Goal: Task Accomplishment & Management: Manage account settings

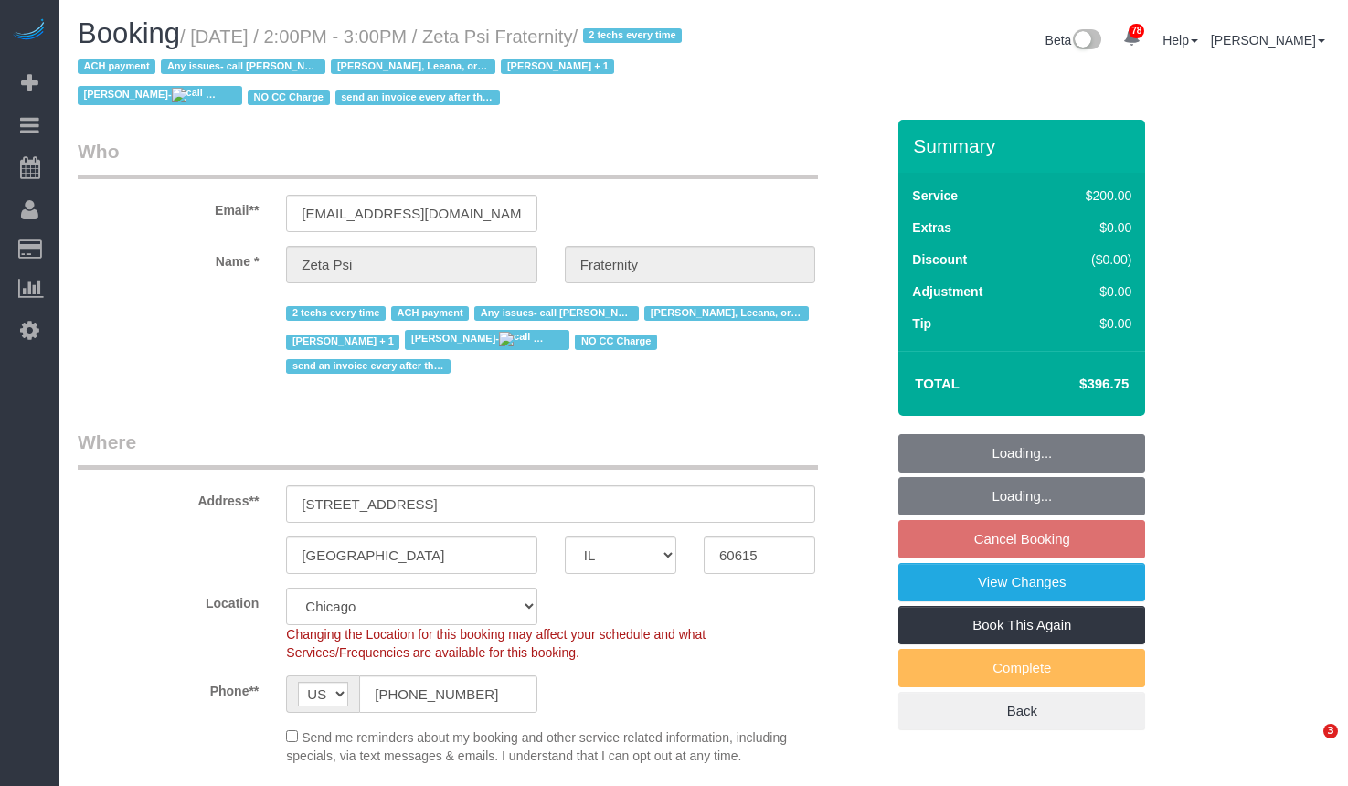
select select "IL"
select select "string:fspay-6b6276e9-977b-439d-bf18-feade9762fd3"
select select "number:1"
select select "number:58"
select select "number:139"
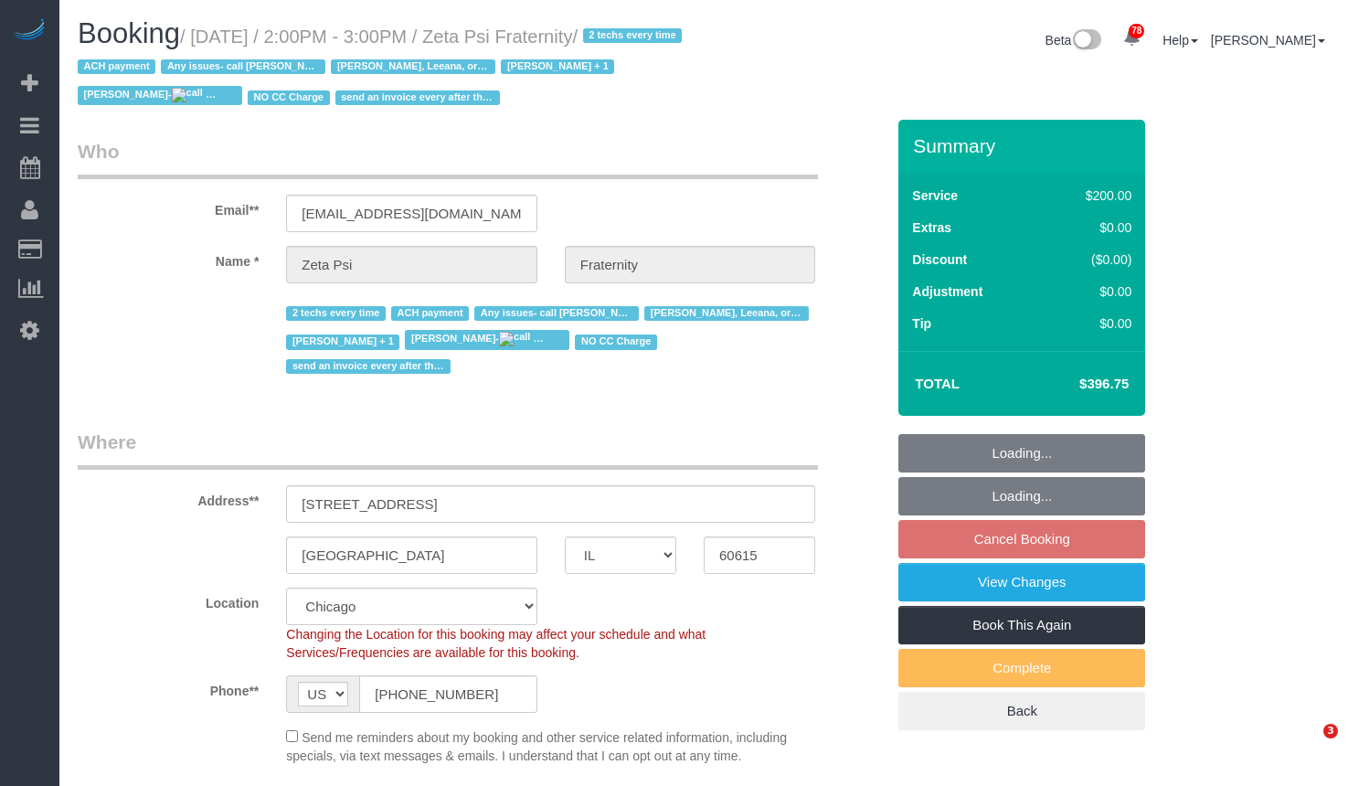
select select "number:108"
select select "512"
select select "6"
select select "3"
select select "object:1218"
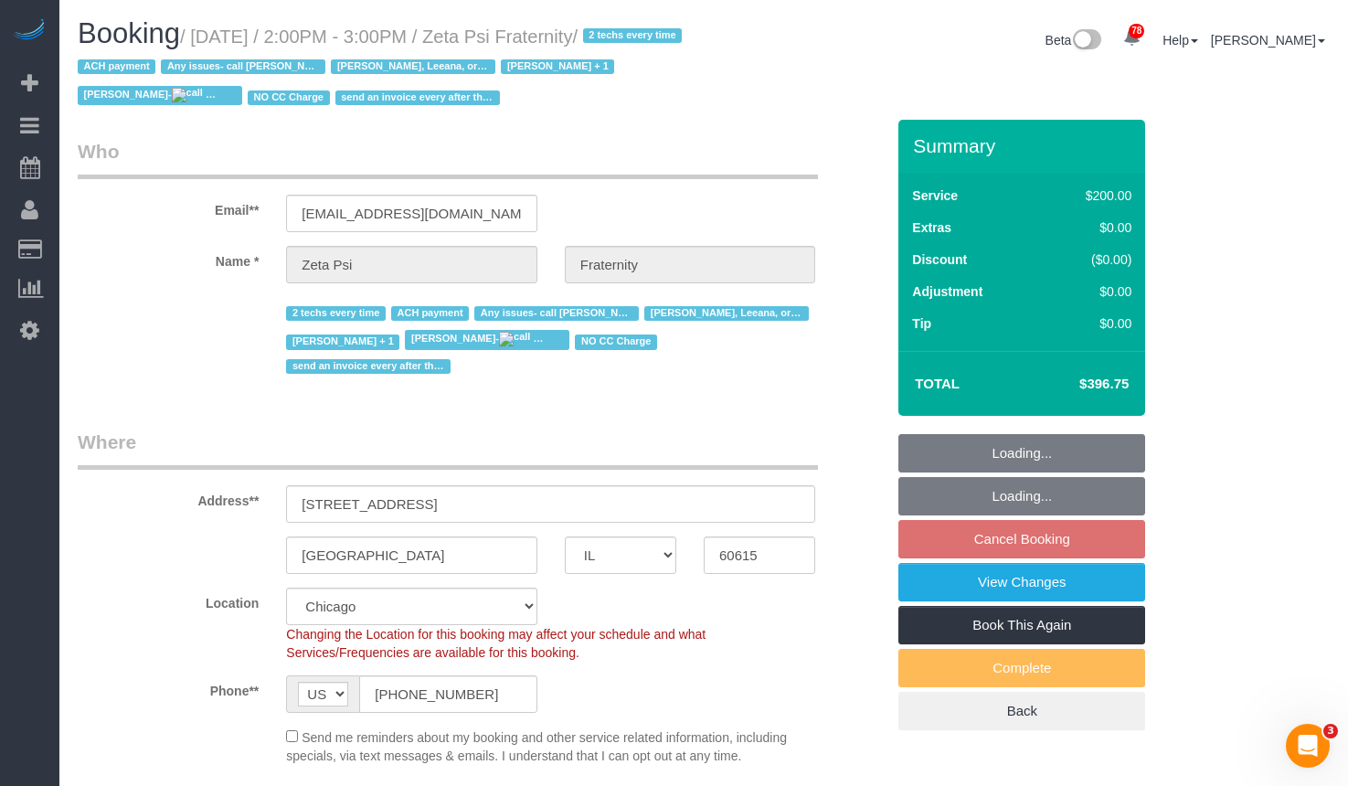
select select "6"
select select "3"
select select "object:1392"
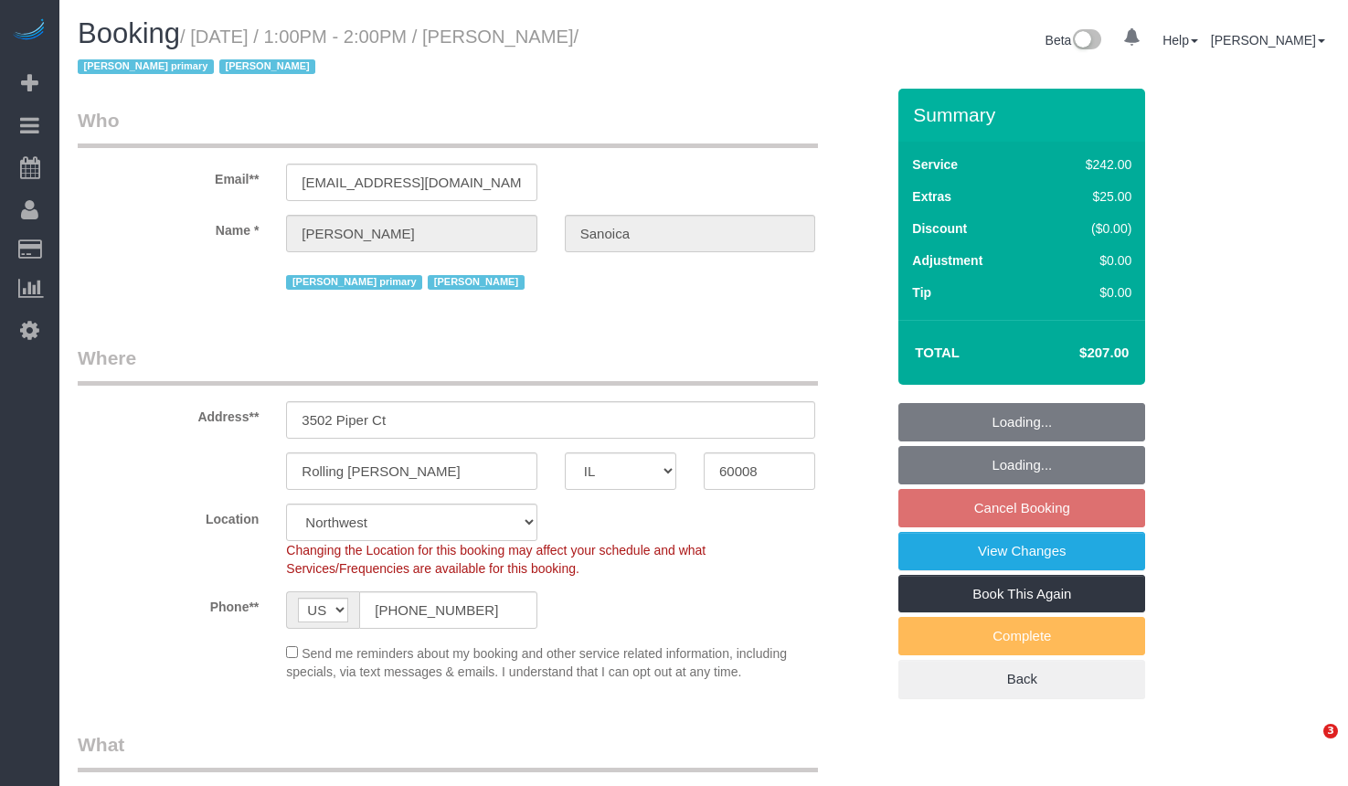
select select "IL"
select select "number:1"
select select "number:63"
select select "number:139"
select select "number:106"
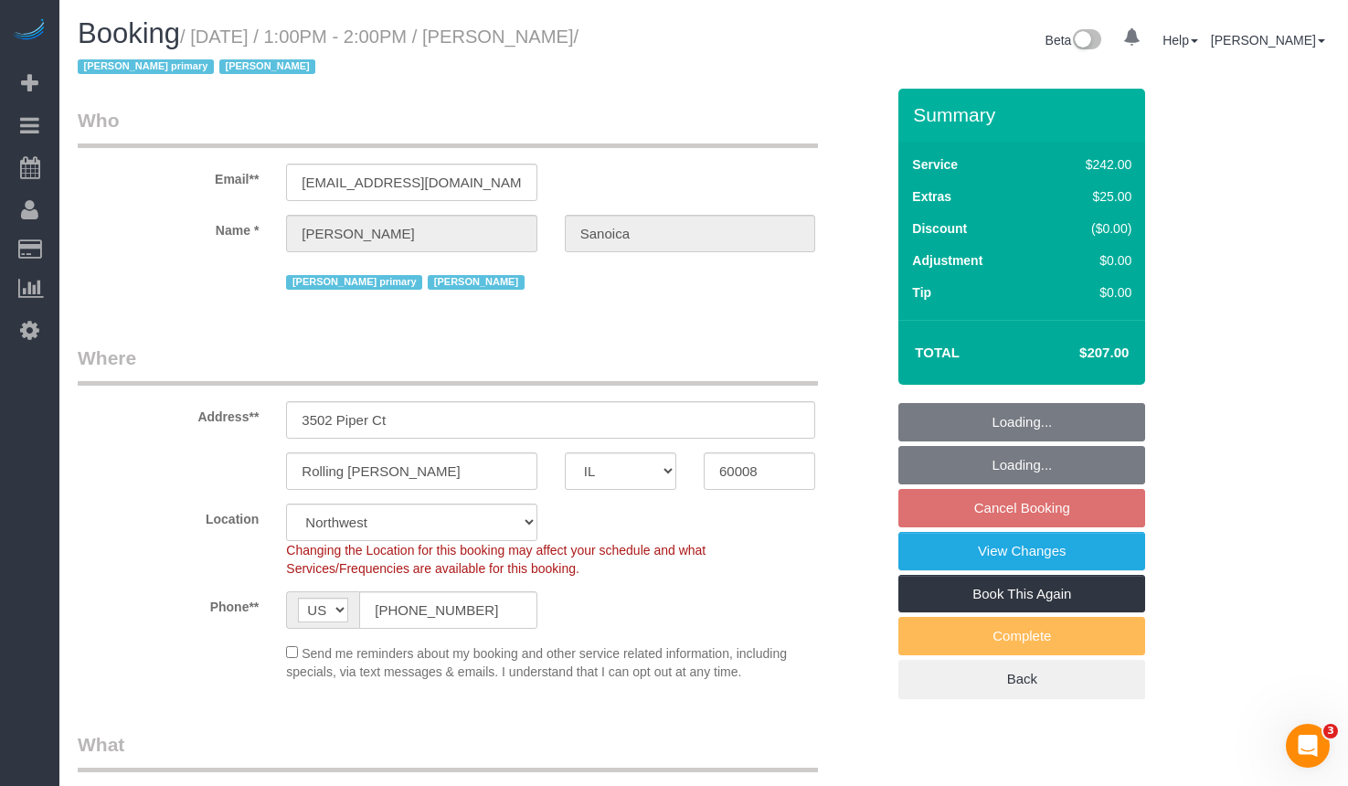
select select "object:1275"
select select "512"
select select "2"
select select "3"
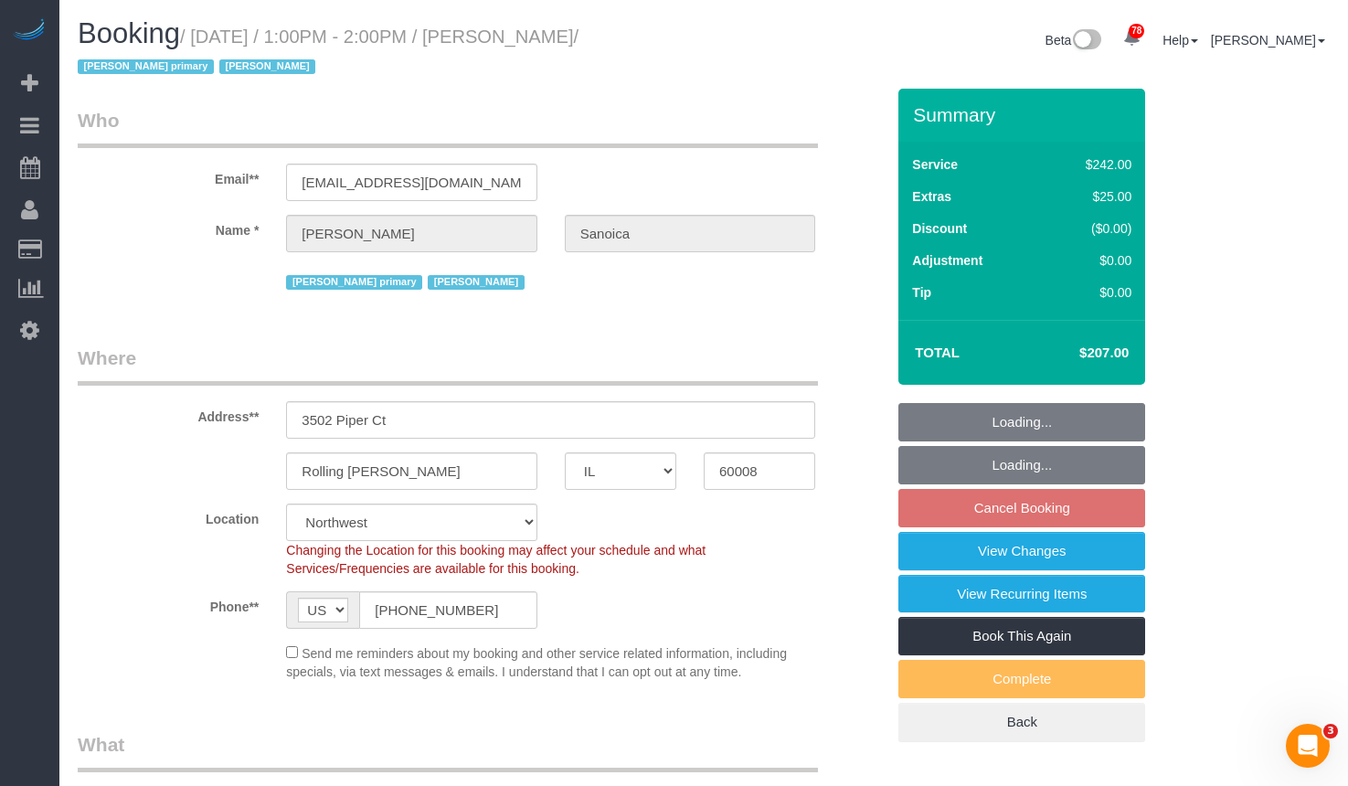
select select "2"
select select "3"
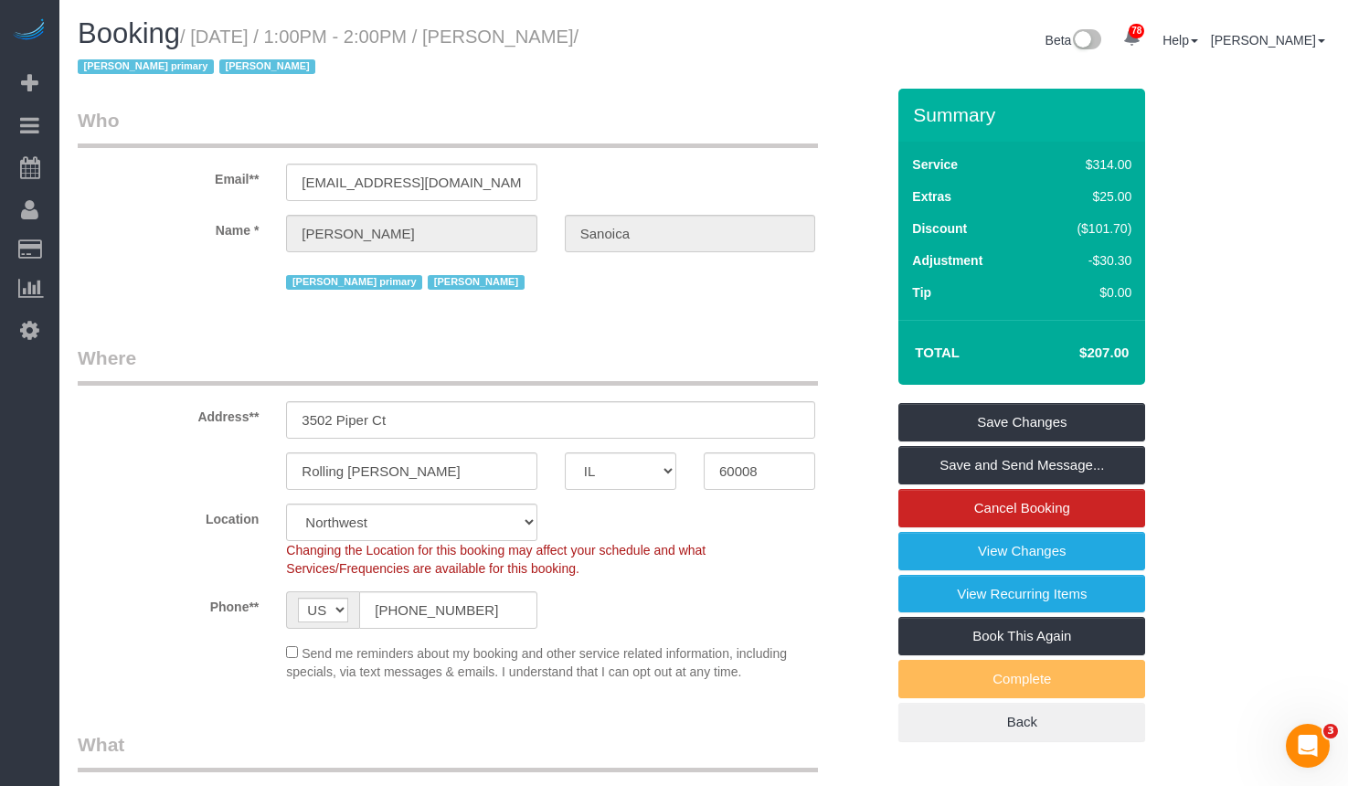
drag, startPoint x: 611, startPoint y: 34, endPoint x: 507, endPoint y: 42, distance: 103.6
click at [507, 42] on small "/ August 28, 2025 / 1:00PM - 2:00PM / Lara Sanoica / Erika primary Stephanie BU" at bounding box center [328, 52] width 501 height 51
copy small "Lara Sanoica"
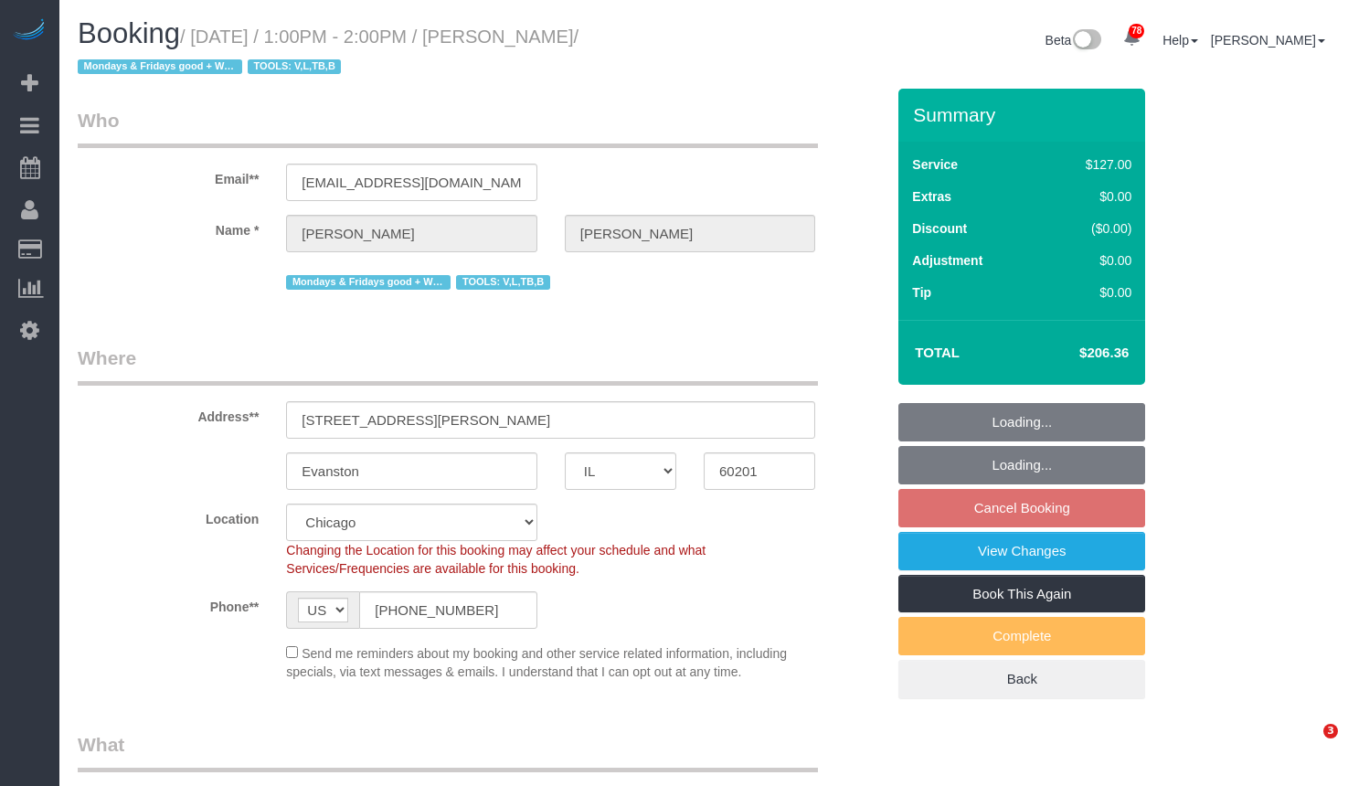
select select "IL"
select select "2"
select select "object:854"
select select "number:1"
select select "number:69"
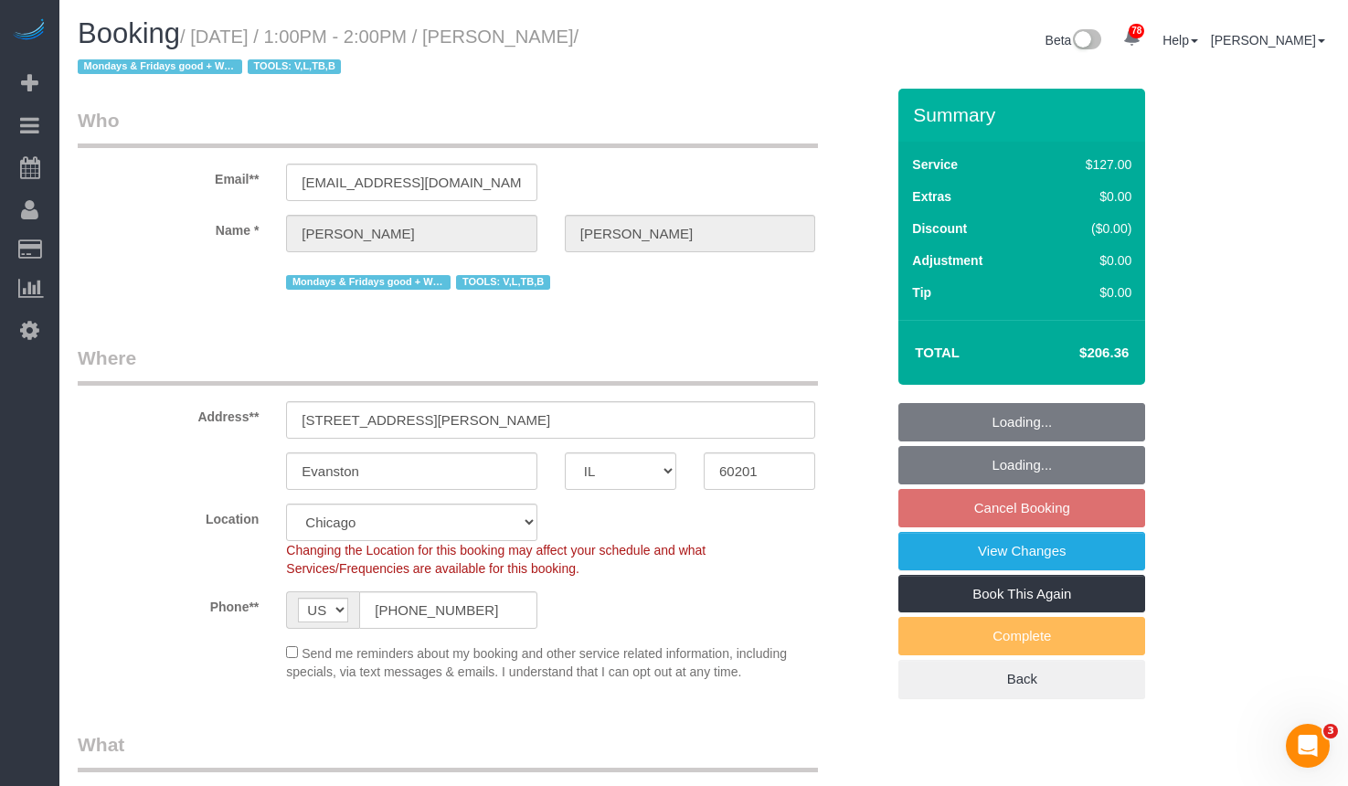
select select "number:139"
select select "number:98"
select select "number:141"
select select "number:143"
select select "2"
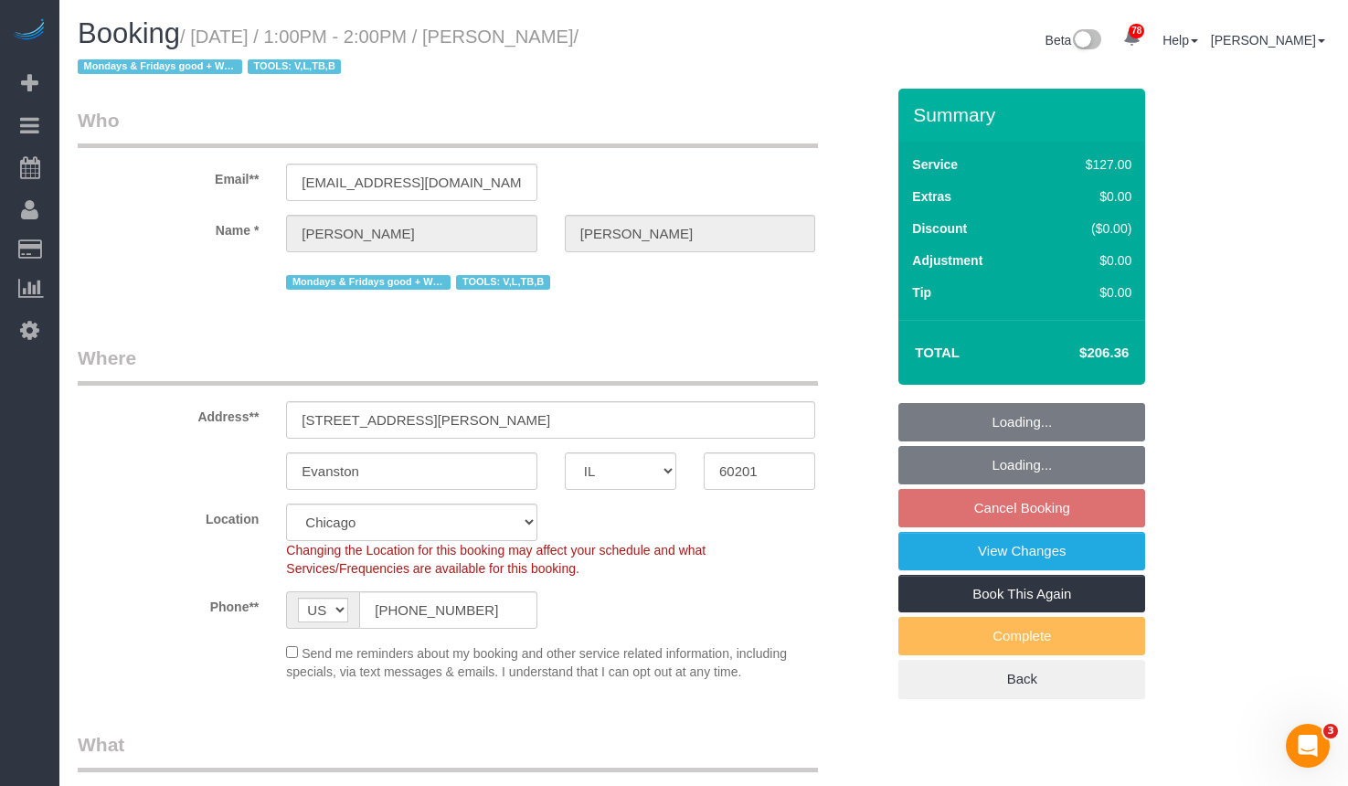
select select "object:1254"
select select "IL"
select select "number:1"
select select "number:69"
select select "number:139"
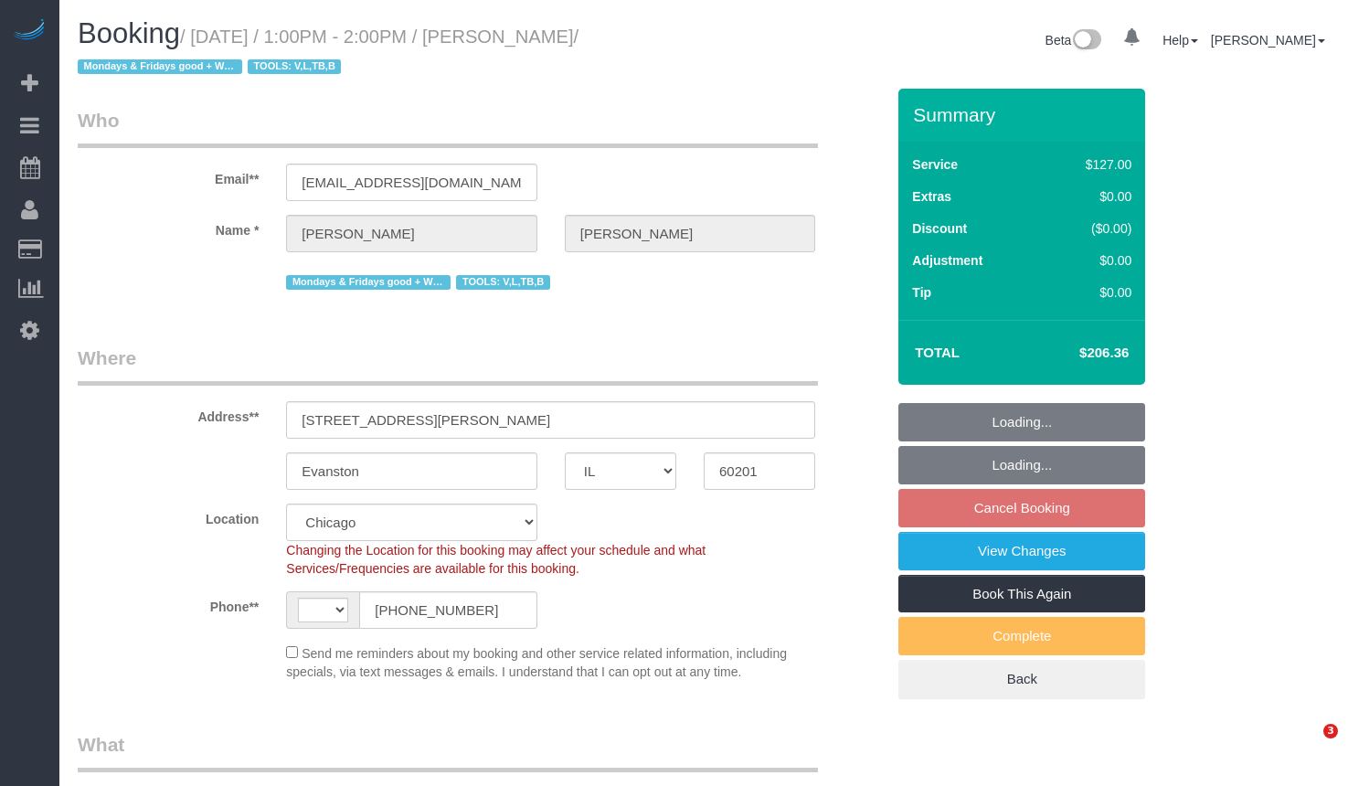
select select "number:98"
select select "number:141"
select select "number:143"
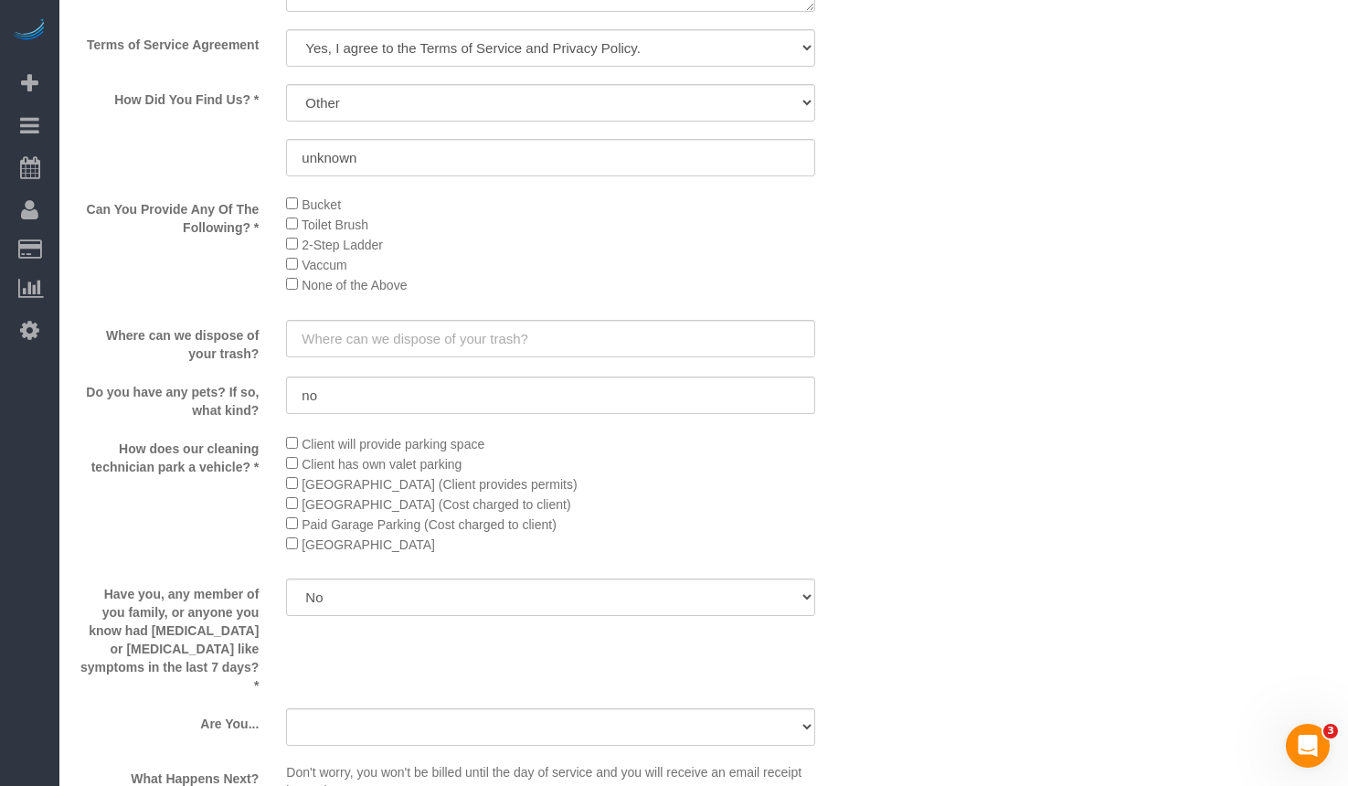
select select "string:[GEOGRAPHIC_DATA]"
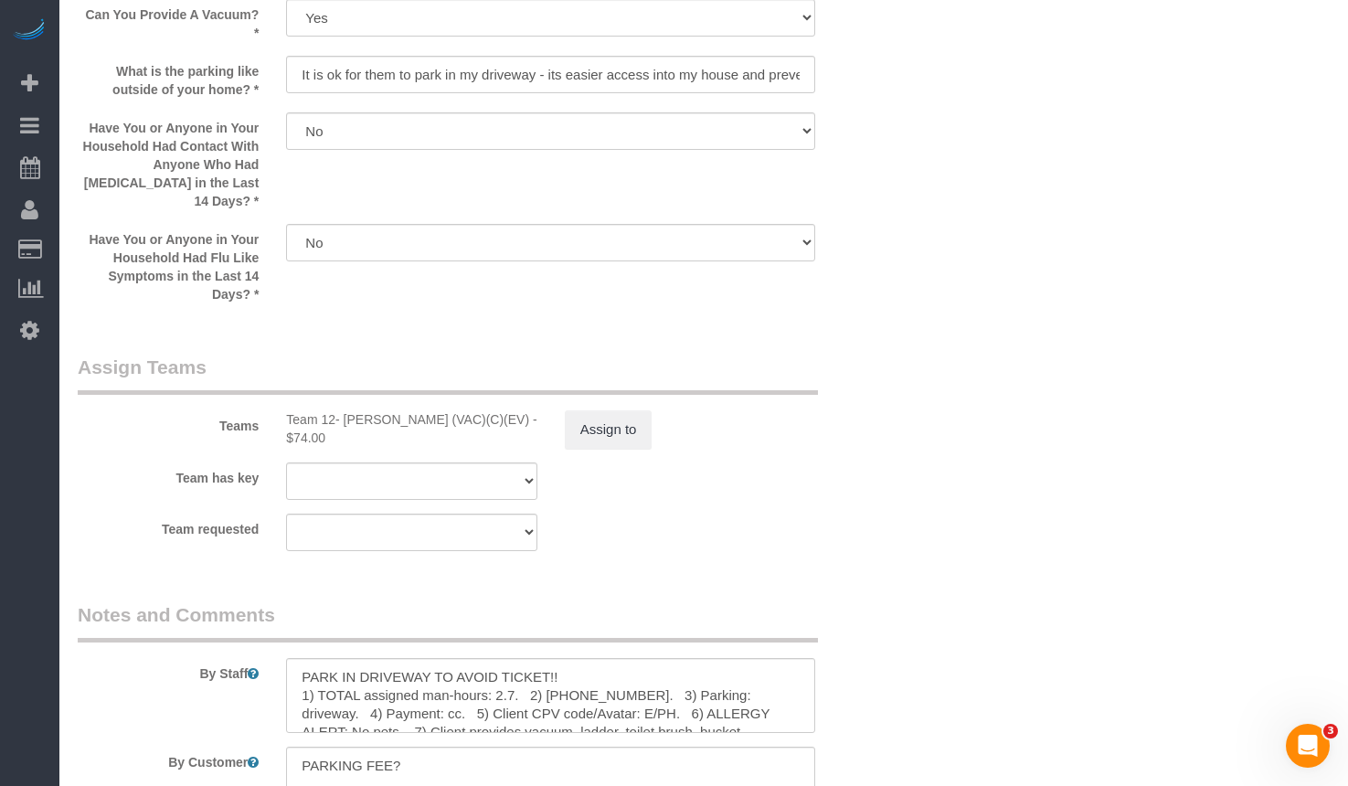
select select "object:1237"
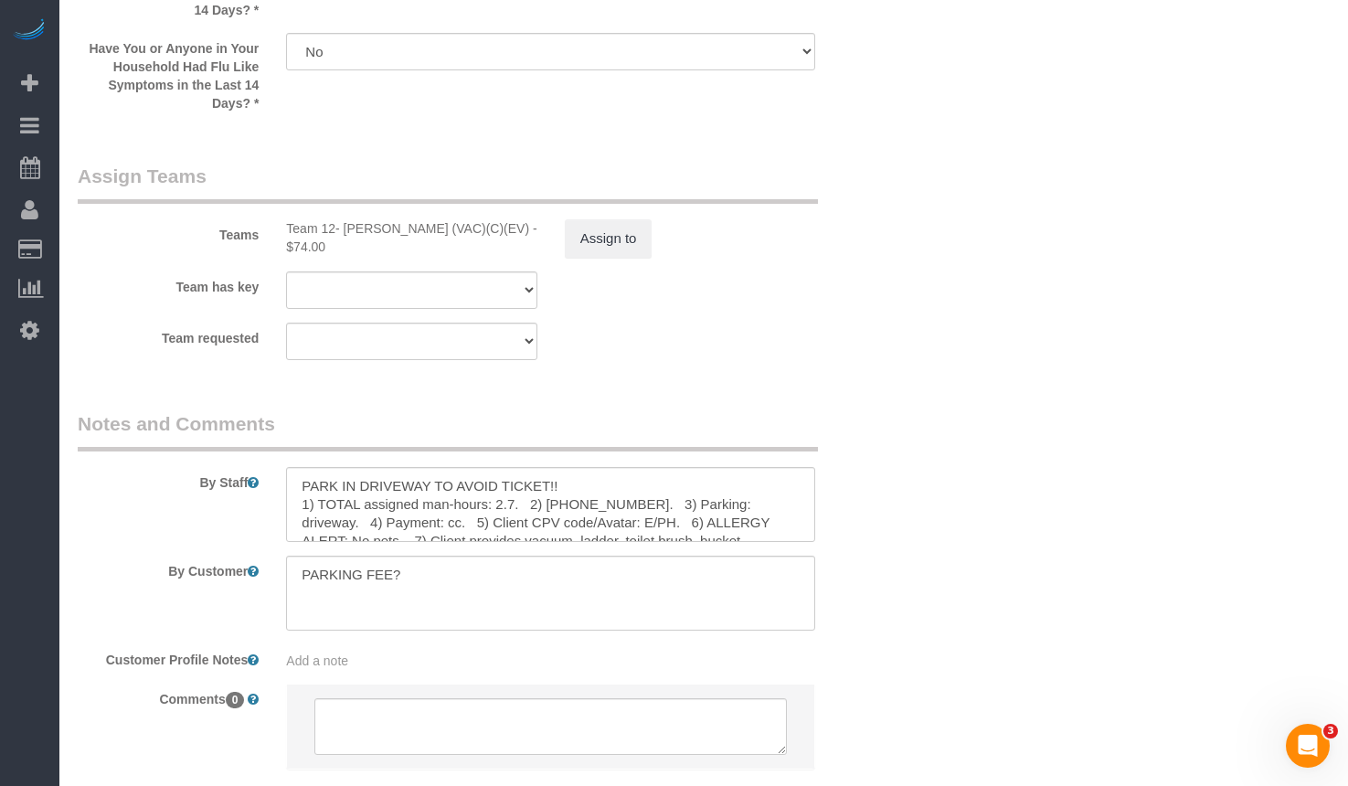
select select "2"
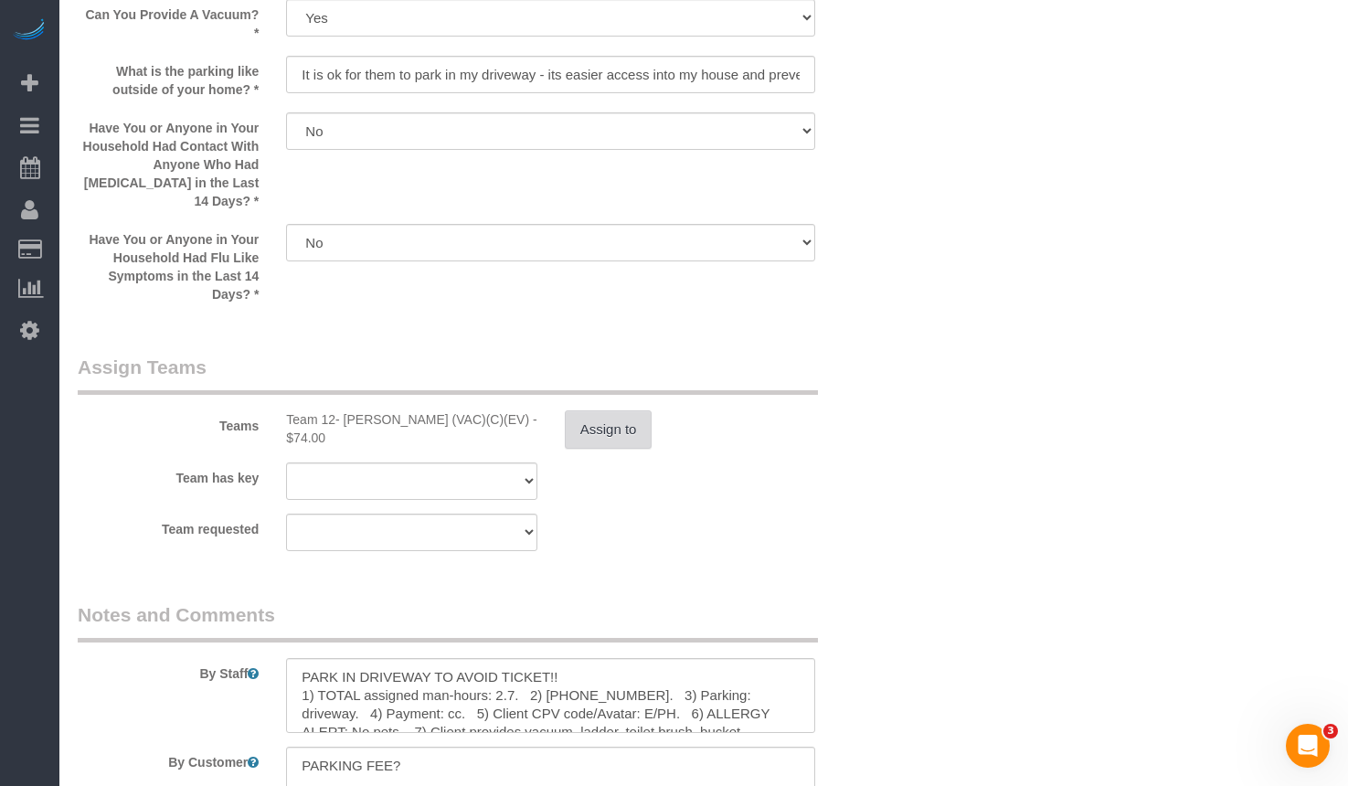
select select "2"
click at [578, 427] on button "Assign to" at bounding box center [609, 429] width 88 height 38
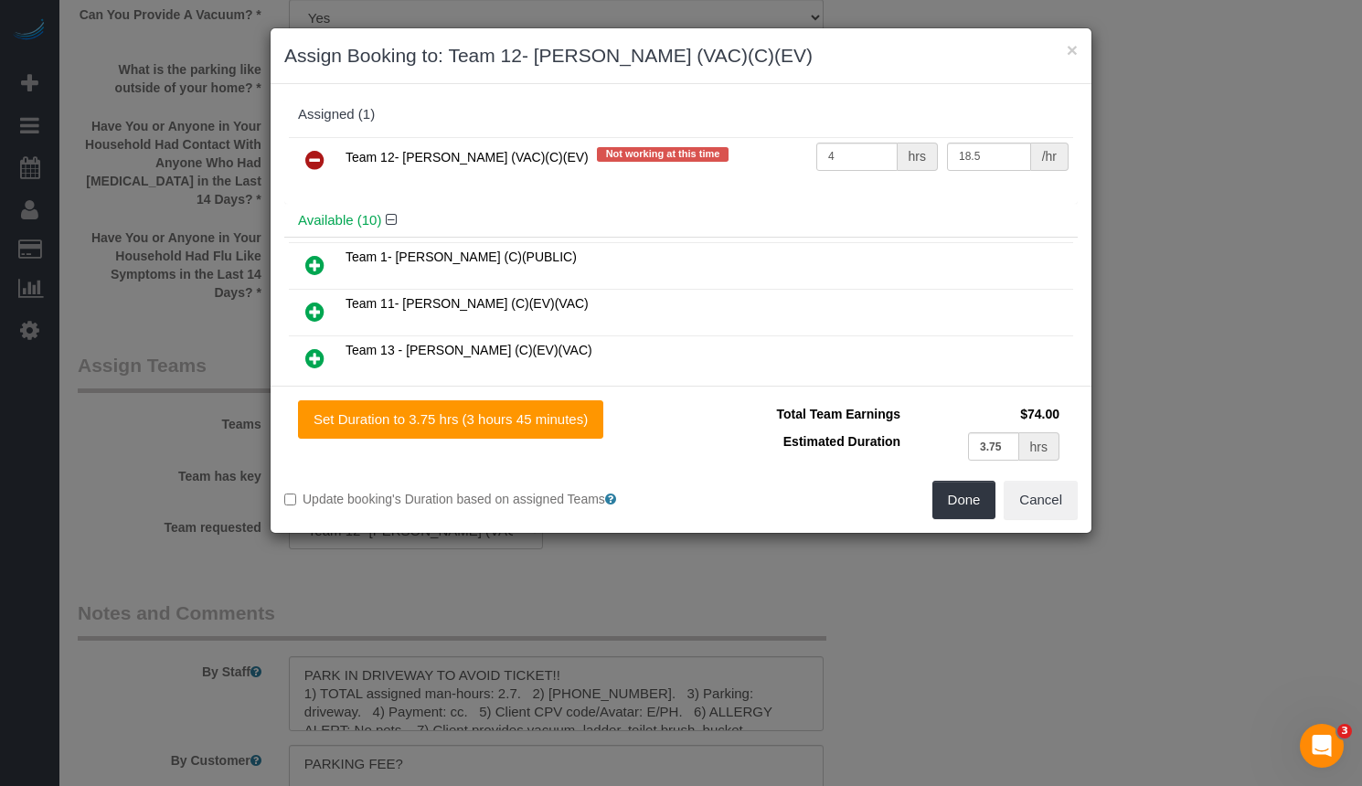
click at [315, 165] on icon at bounding box center [314, 160] width 19 height 22
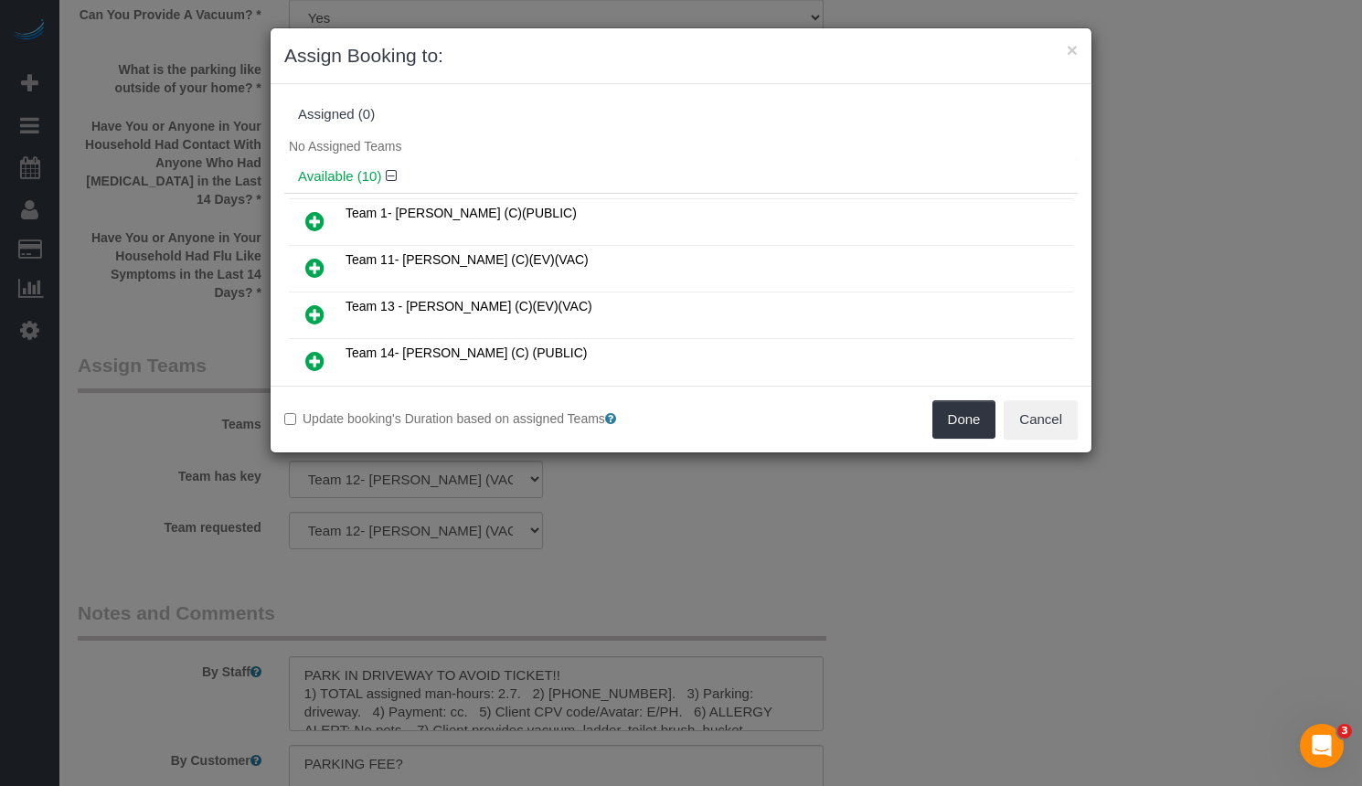
click at [314, 261] on icon at bounding box center [314, 268] width 19 height 22
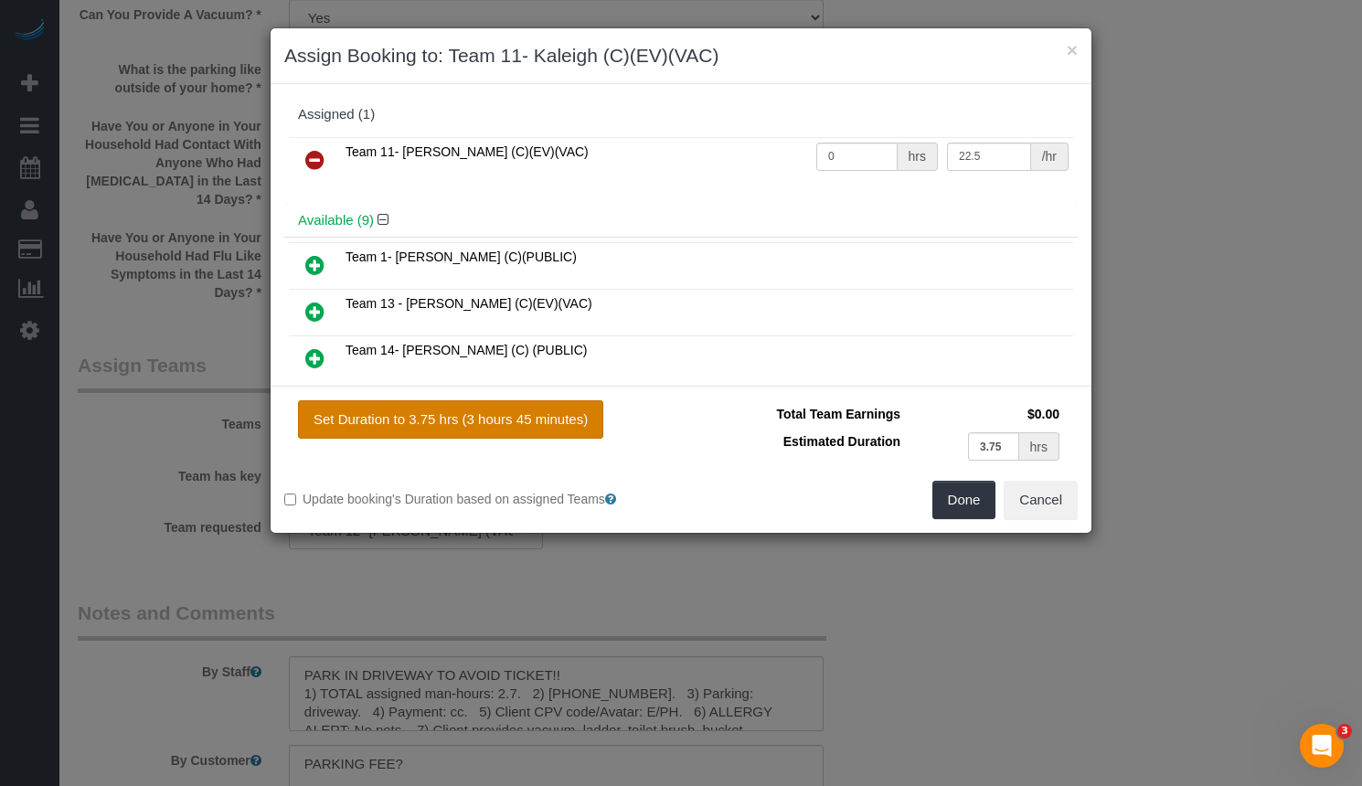
click at [576, 421] on button "Set Duration to 3.75 hrs (3 hours 45 minutes)" at bounding box center [450, 419] width 305 height 38
type input "3.75"
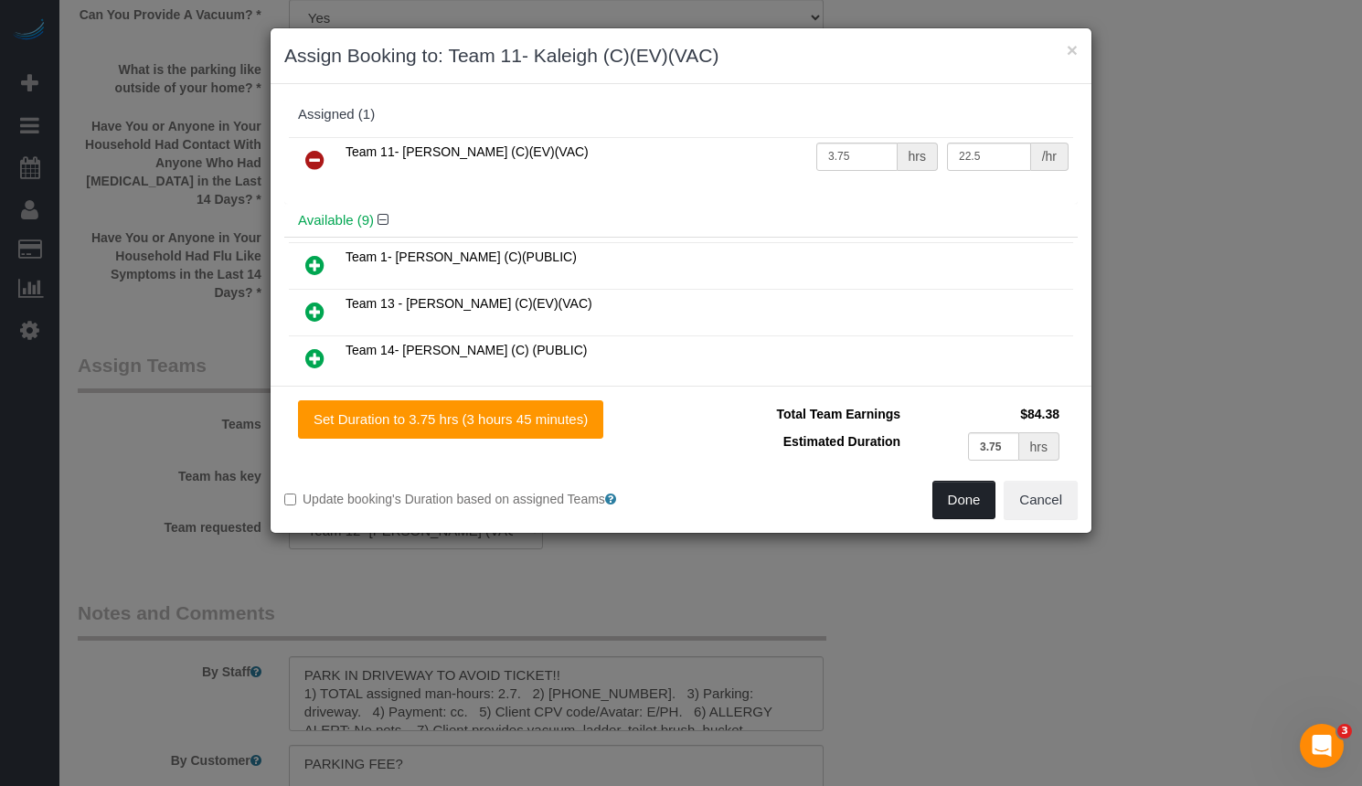
click at [952, 498] on button "Done" at bounding box center [964, 500] width 64 height 38
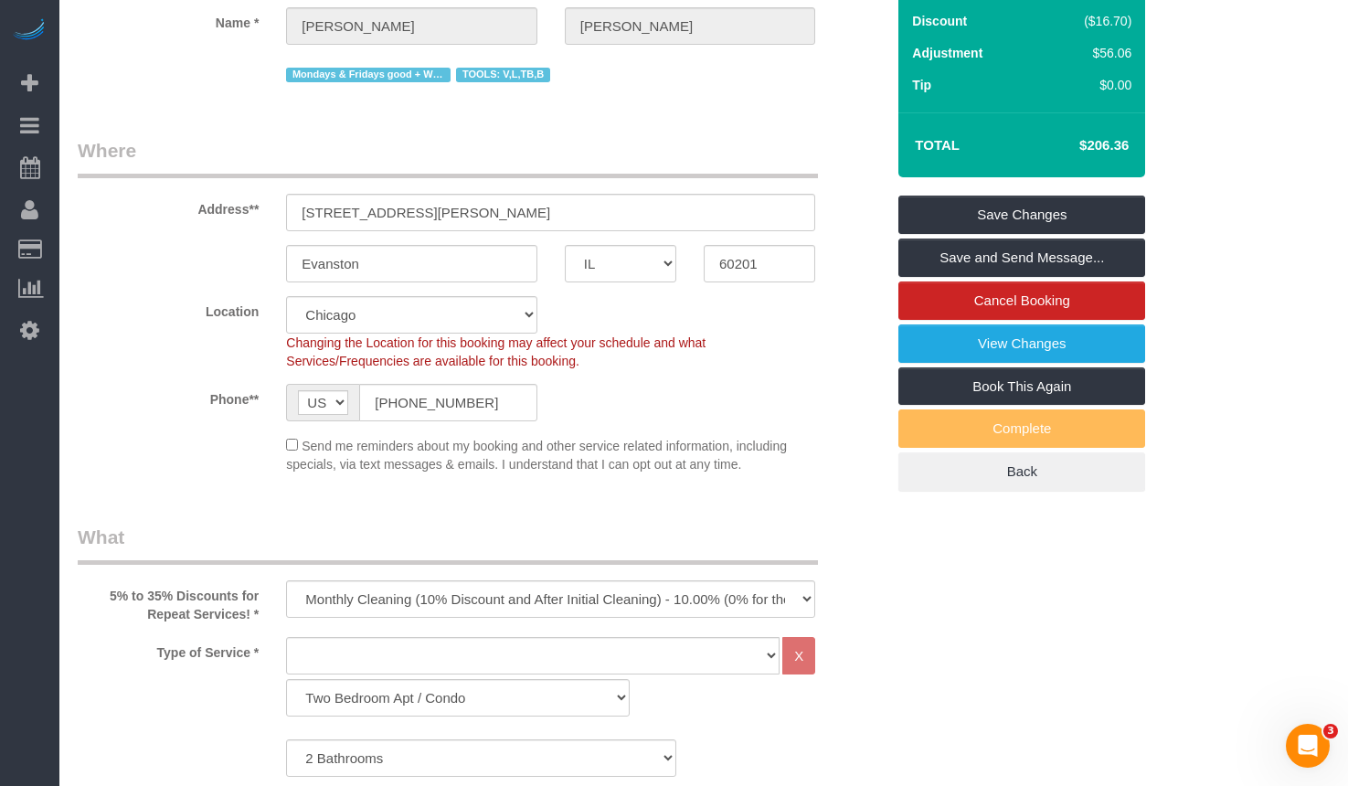
scroll to position [90, 0]
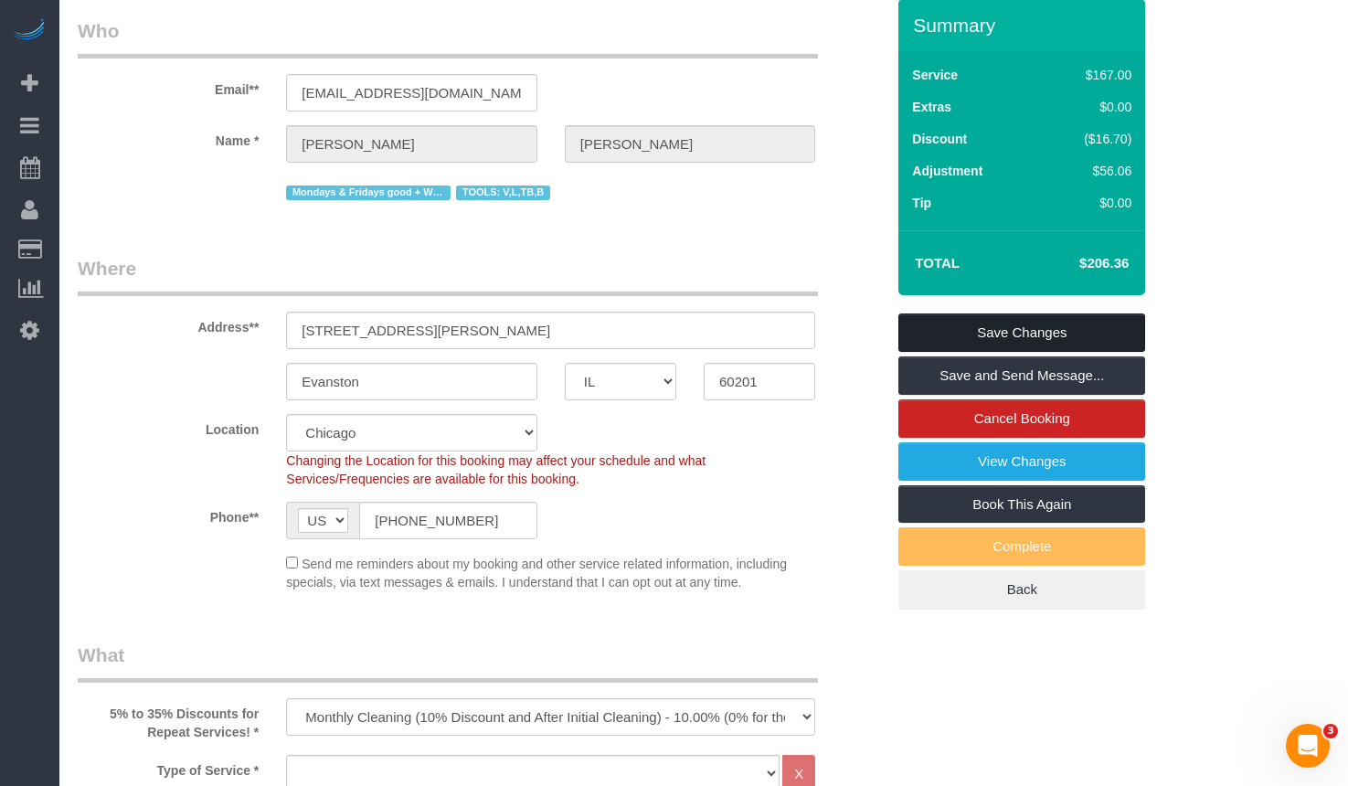
click at [1033, 335] on link "Save Changes" at bounding box center [1022, 333] width 247 height 38
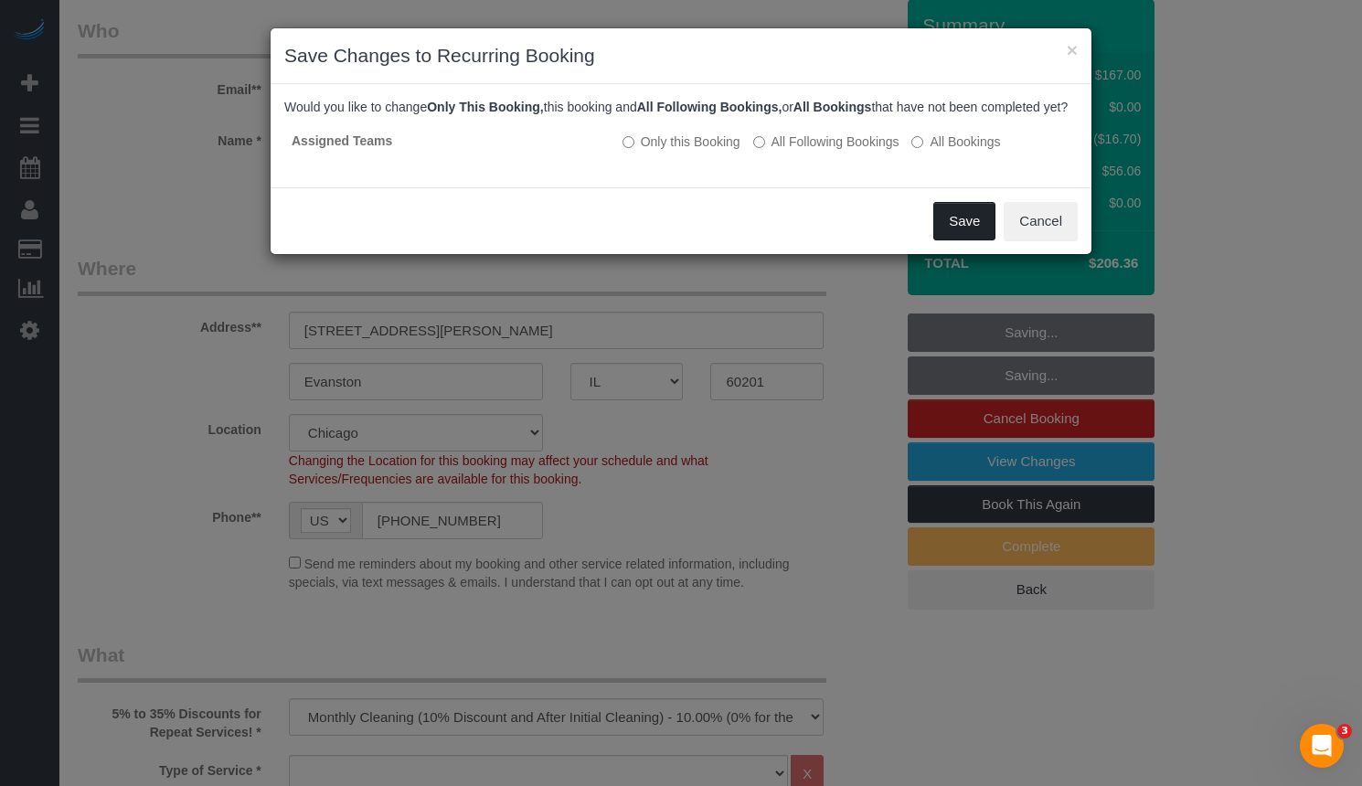
click at [971, 240] on button "Save" at bounding box center [964, 221] width 62 height 38
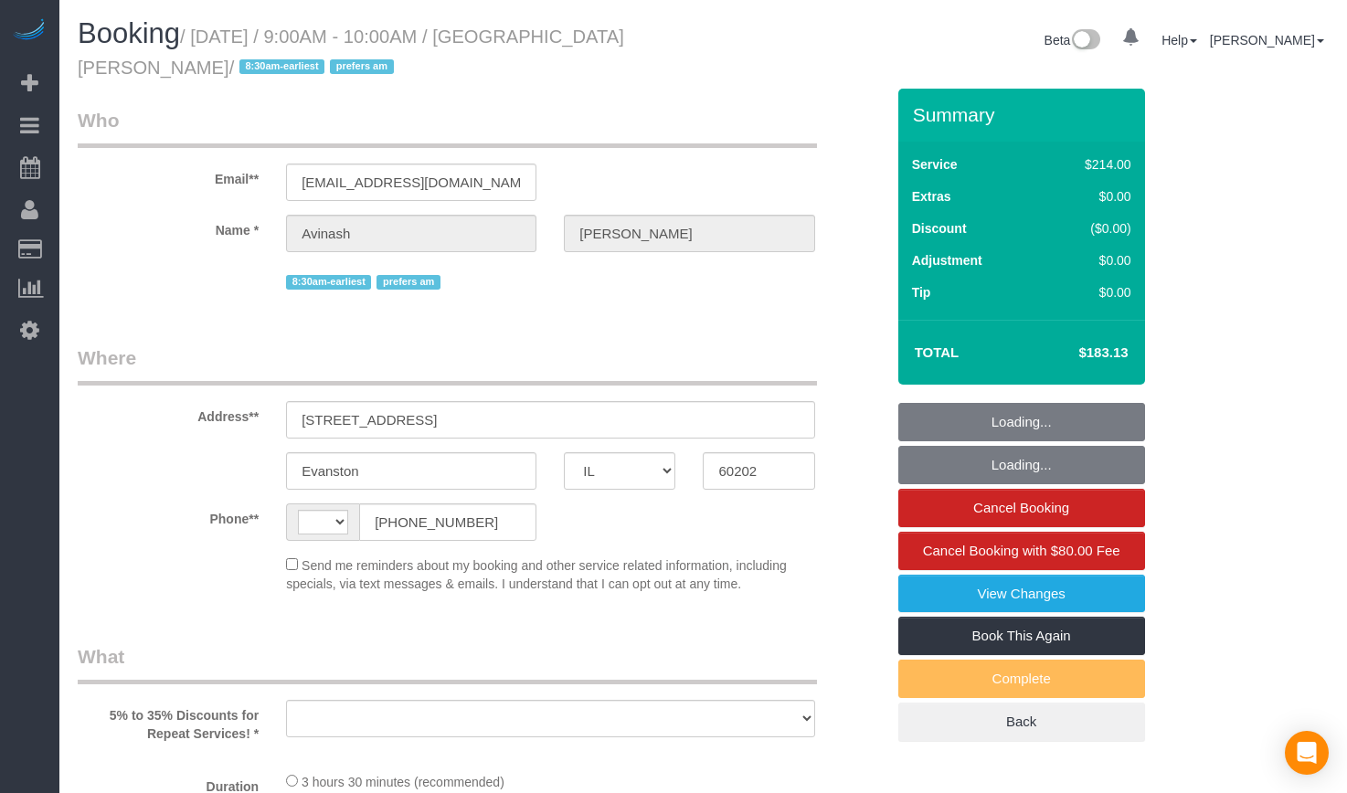
select select "IL"
select select "string:fspay-0c5b9879-da17-4785-acd9-5465d77a9964"
select select "string:[GEOGRAPHIC_DATA]"
select select "object:1045"
select select "number:1"
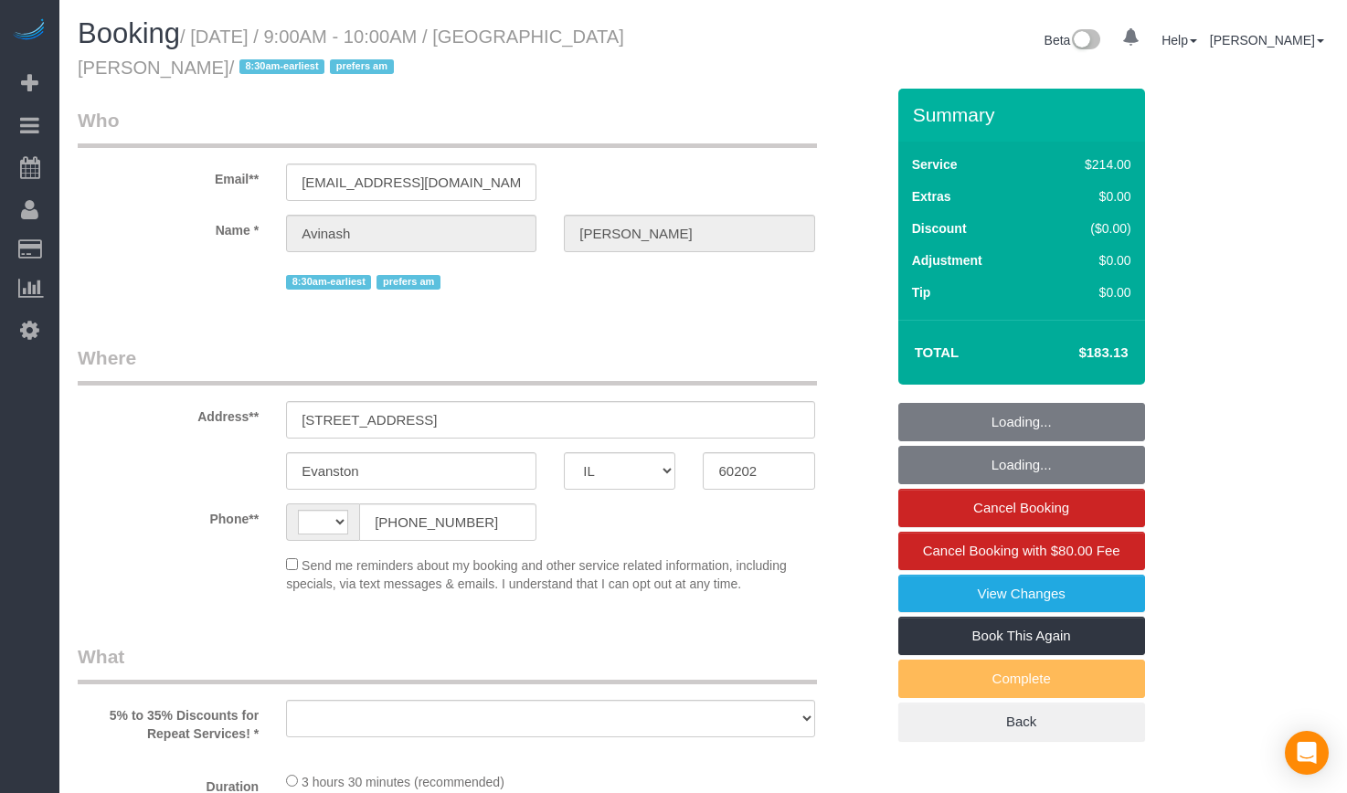
select select "number:58"
select select "number:139"
select select "number:106"
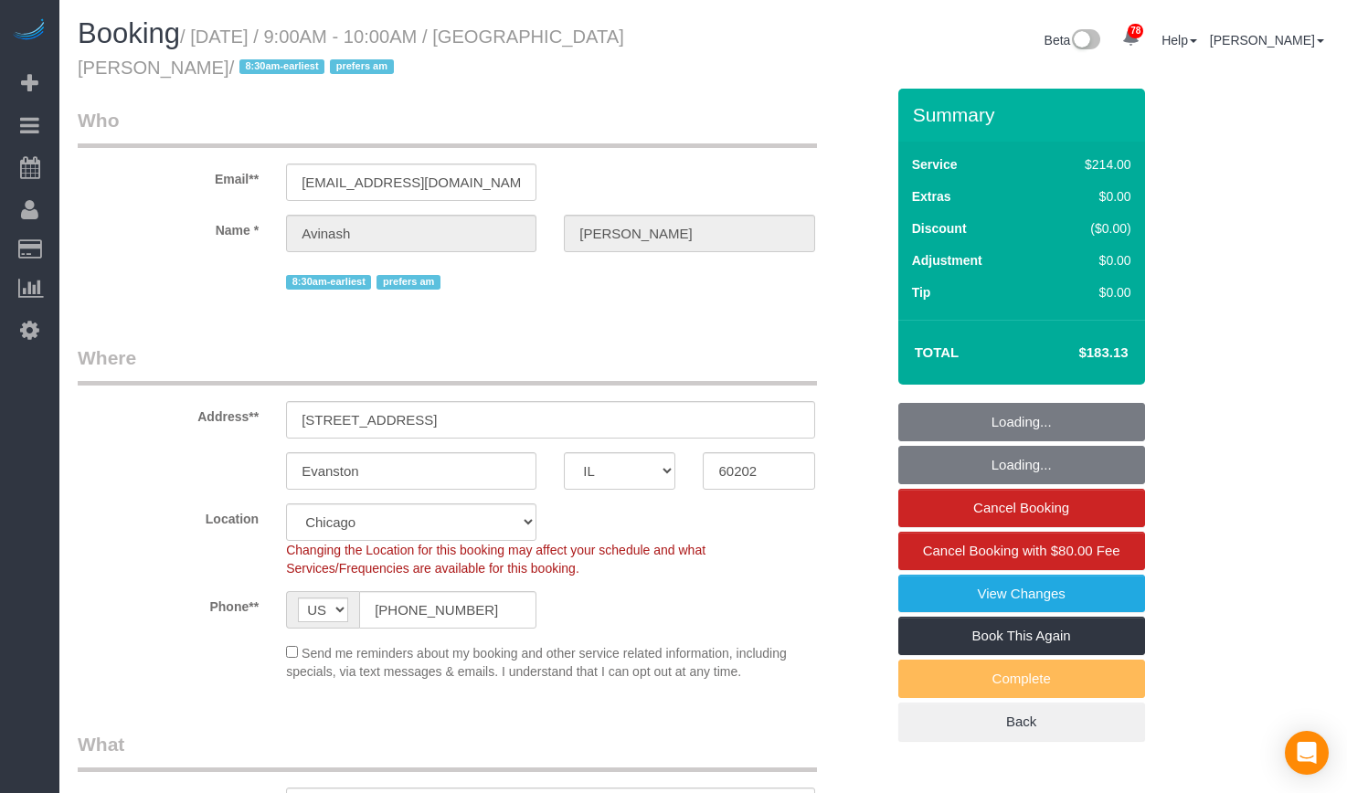
select select "512"
select select "2"
select select "object:1295"
select select "2"
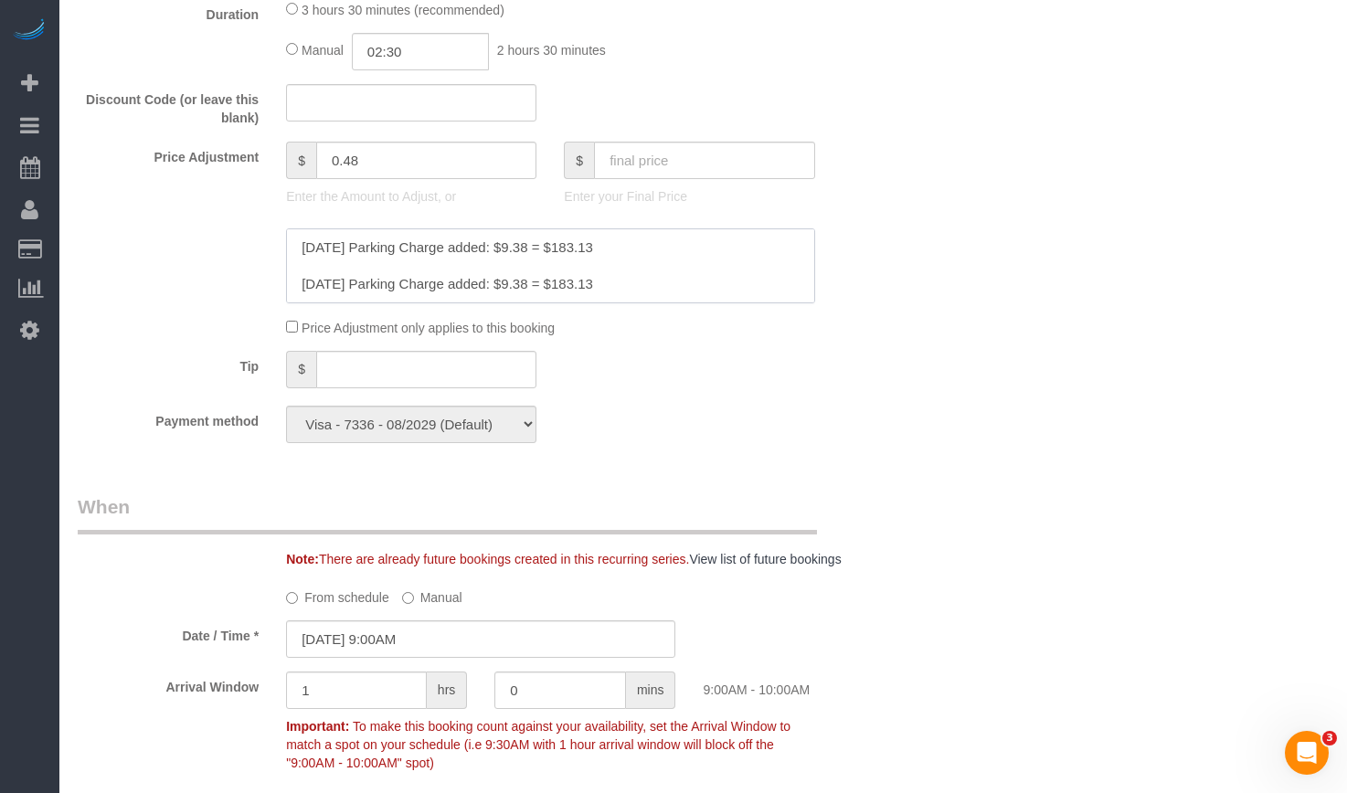
click at [303, 242] on textarea at bounding box center [550, 266] width 528 height 75
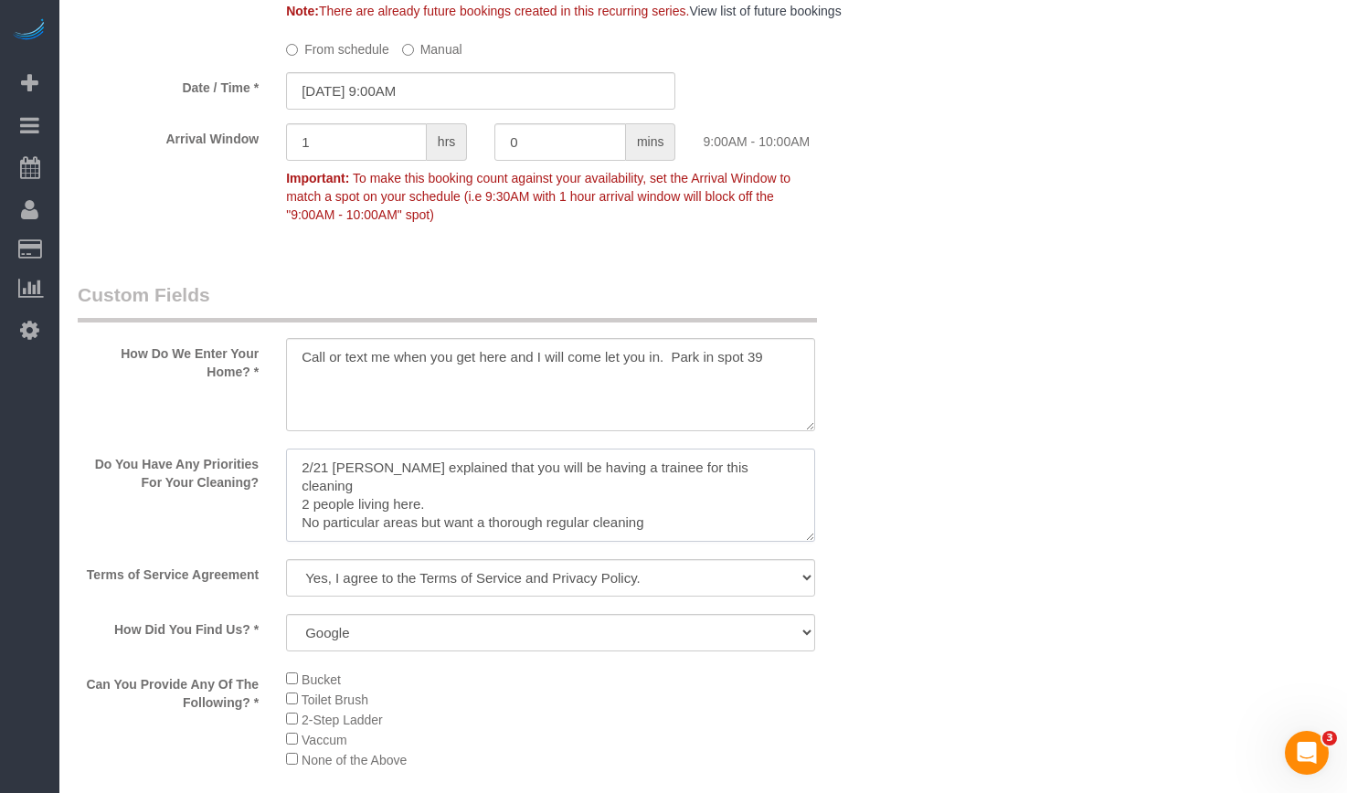
click at [644, 497] on textarea at bounding box center [550, 495] width 528 height 93
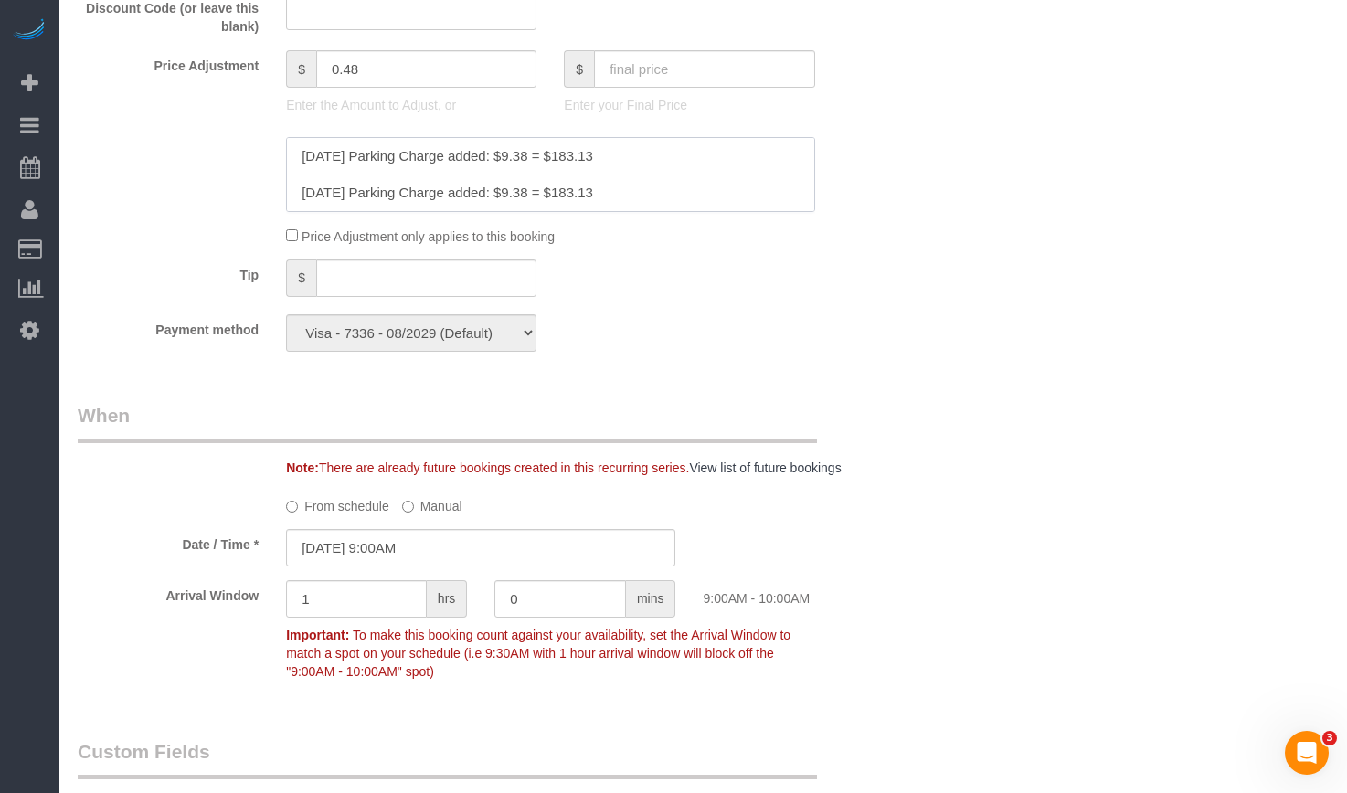
click at [404, 145] on textarea at bounding box center [550, 174] width 528 height 75
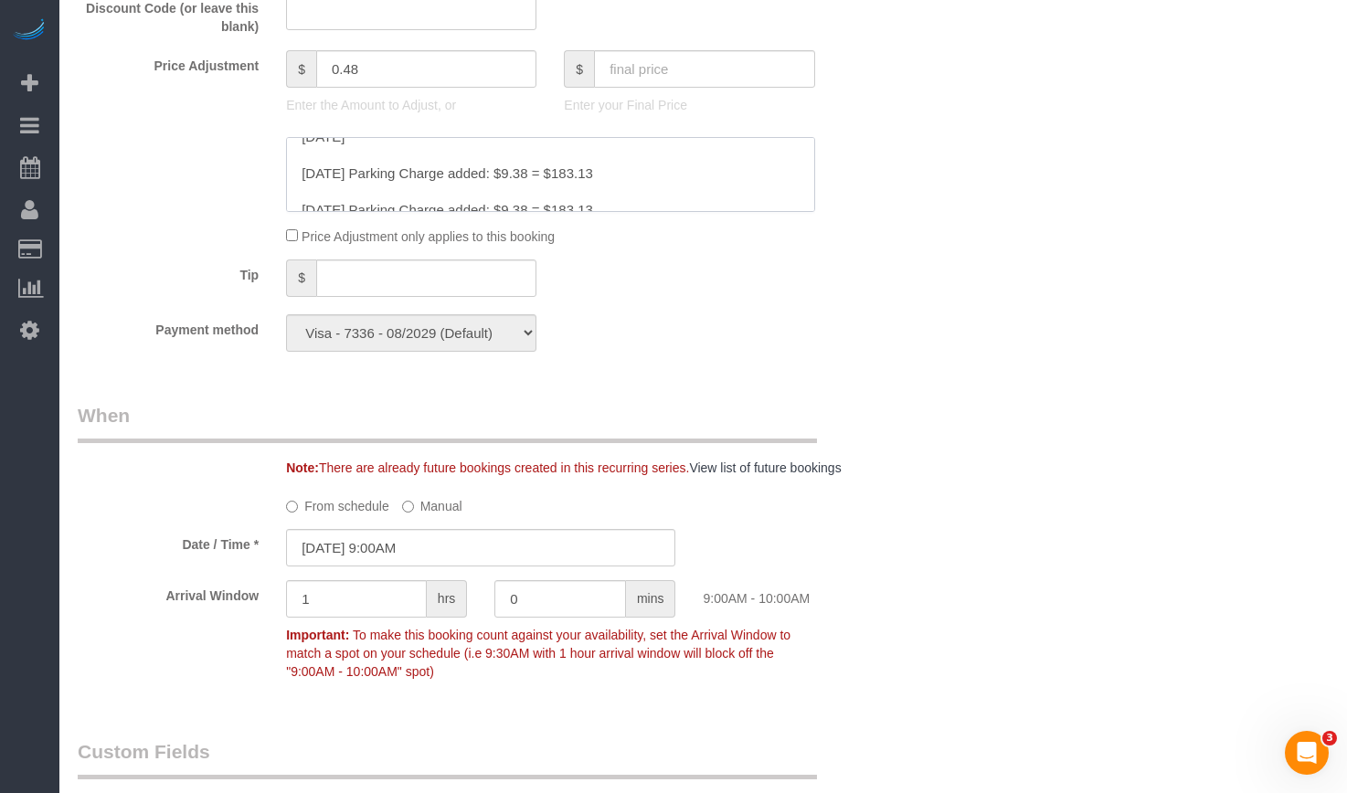
drag, startPoint x: 573, startPoint y: 192, endPoint x: 295, endPoint y: 163, distance: 279.4
click at [295, 163] on textarea at bounding box center [550, 174] width 528 height 75
click at [640, 176] on textarea at bounding box center [550, 174] width 528 height 75
drag, startPoint x: 602, startPoint y: 186, endPoint x: 301, endPoint y: 194, distance: 301.8
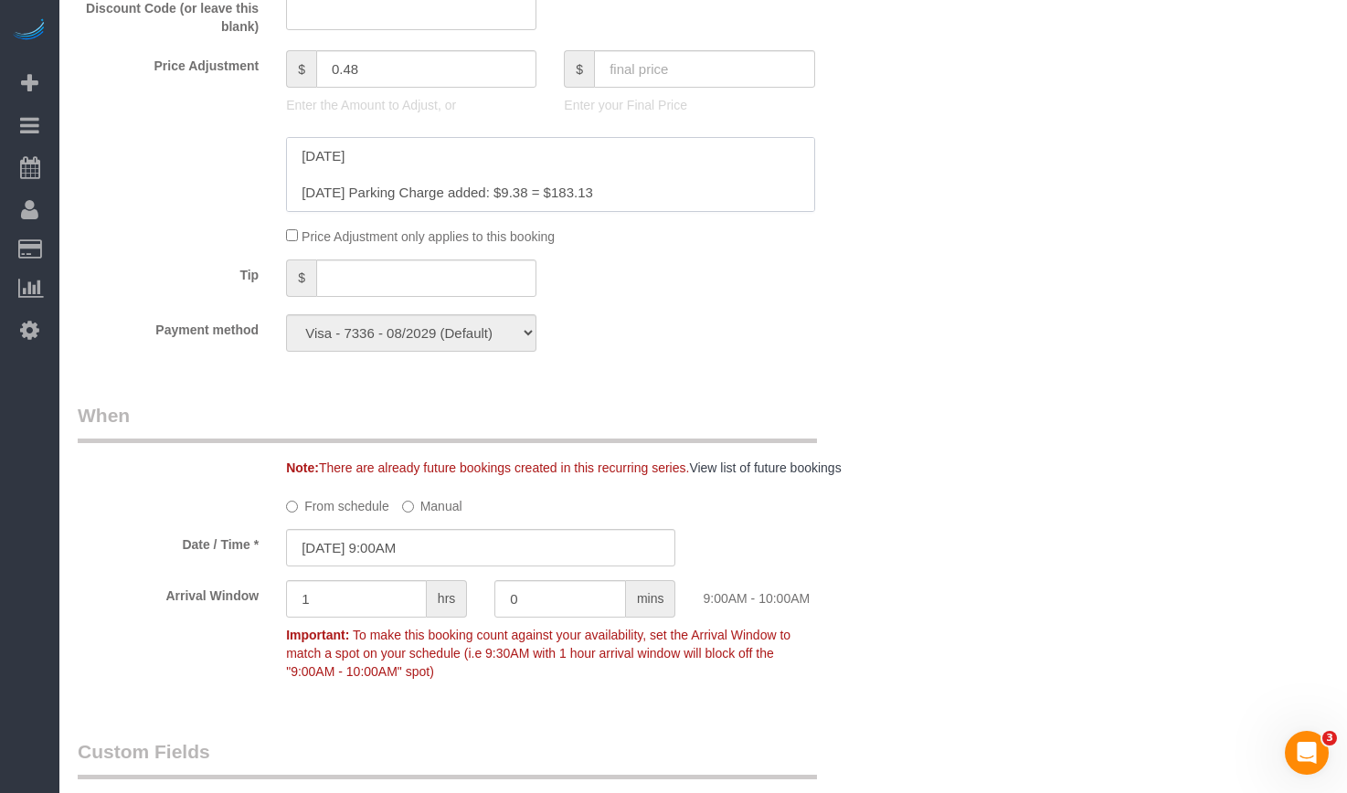
click at [301, 194] on textarea at bounding box center [550, 174] width 528 height 75
click at [456, 158] on textarea at bounding box center [550, 174] width 528 height 75
paste textarea "[DATE] Parking Charge added: $9.38 = $183.13"
drag, startPoint x: 431, startPoint y: 154, endPoint x: 363, endPoint y: 164, distance: 68.4
click at [363, 164] on textarea at bounding box center [550, 174] width 528 height 75
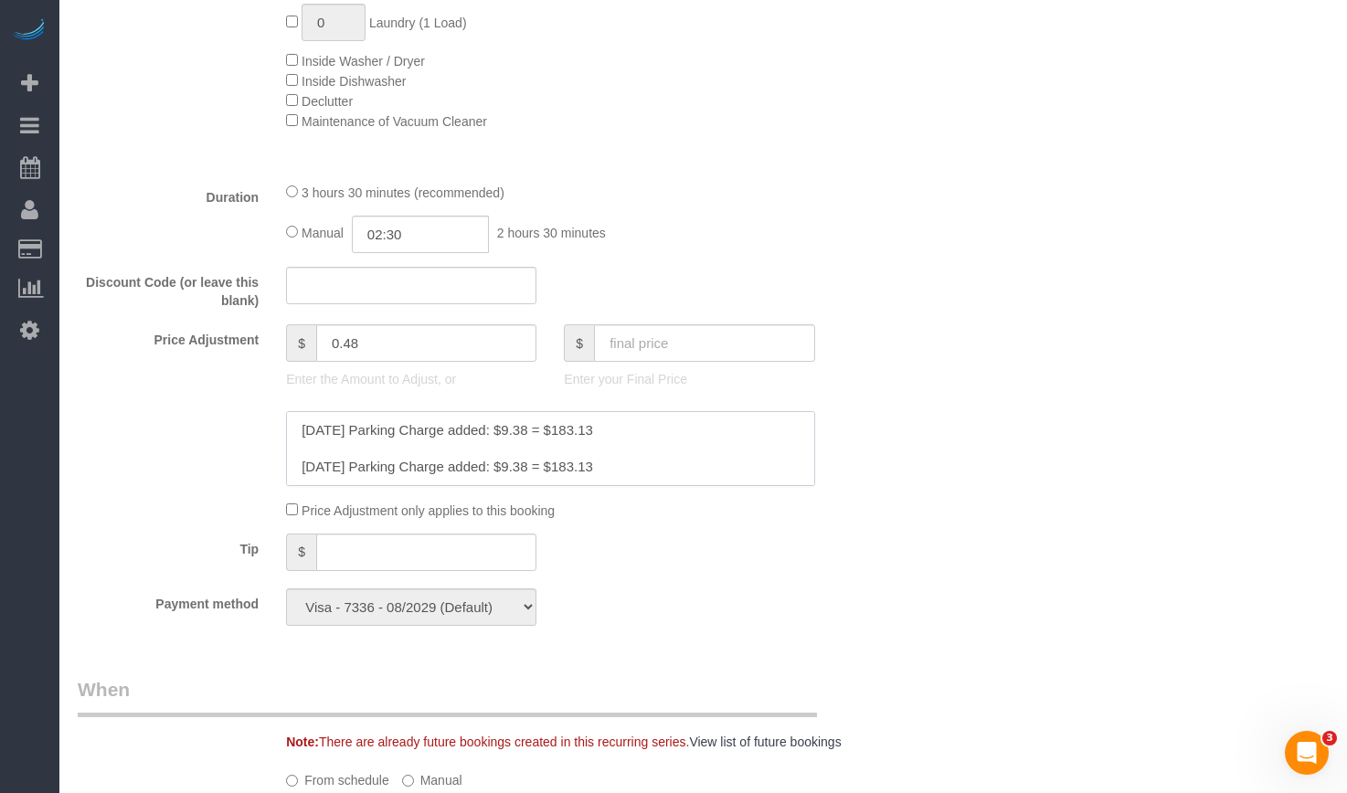
click at [685, 430] on textarea at bounding box center [550, 448] width 528 height 75
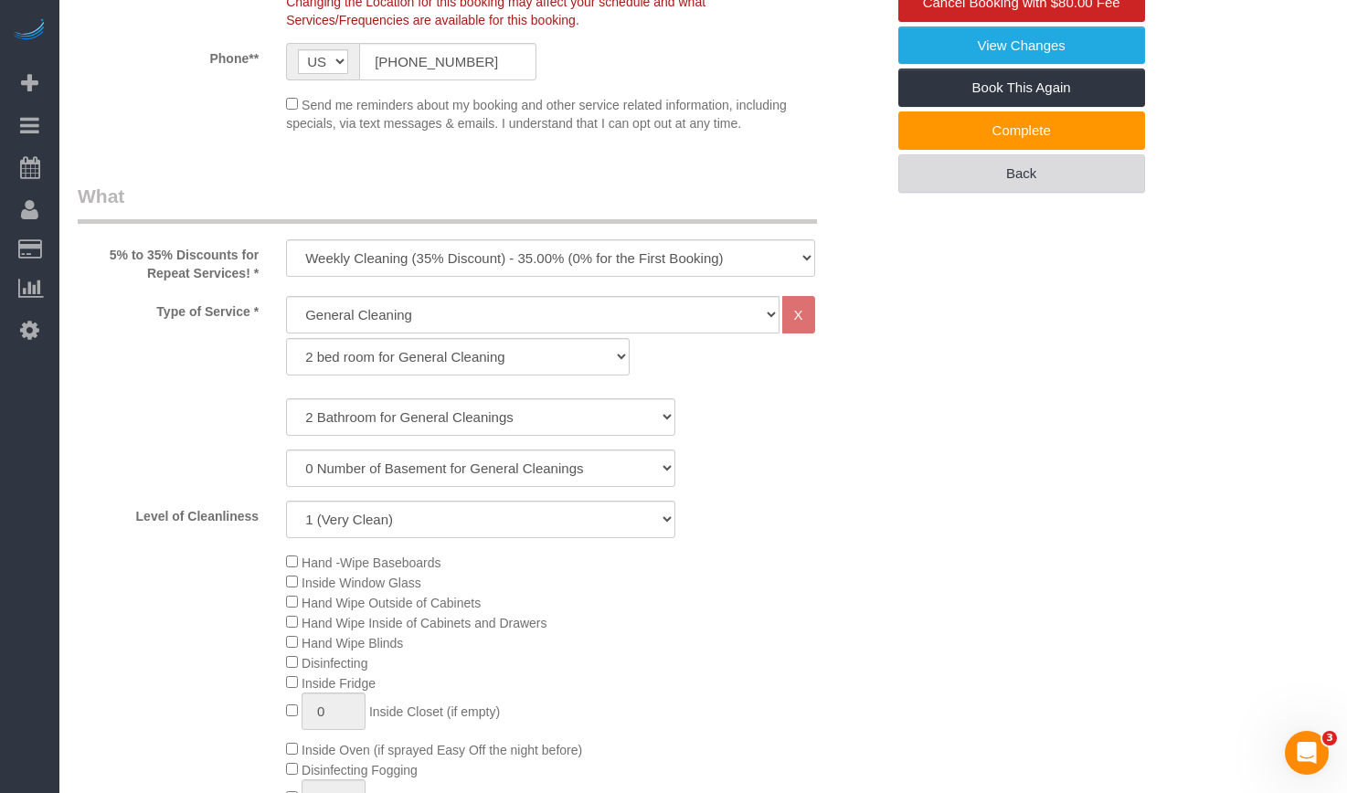
scroll to position [274, 0]
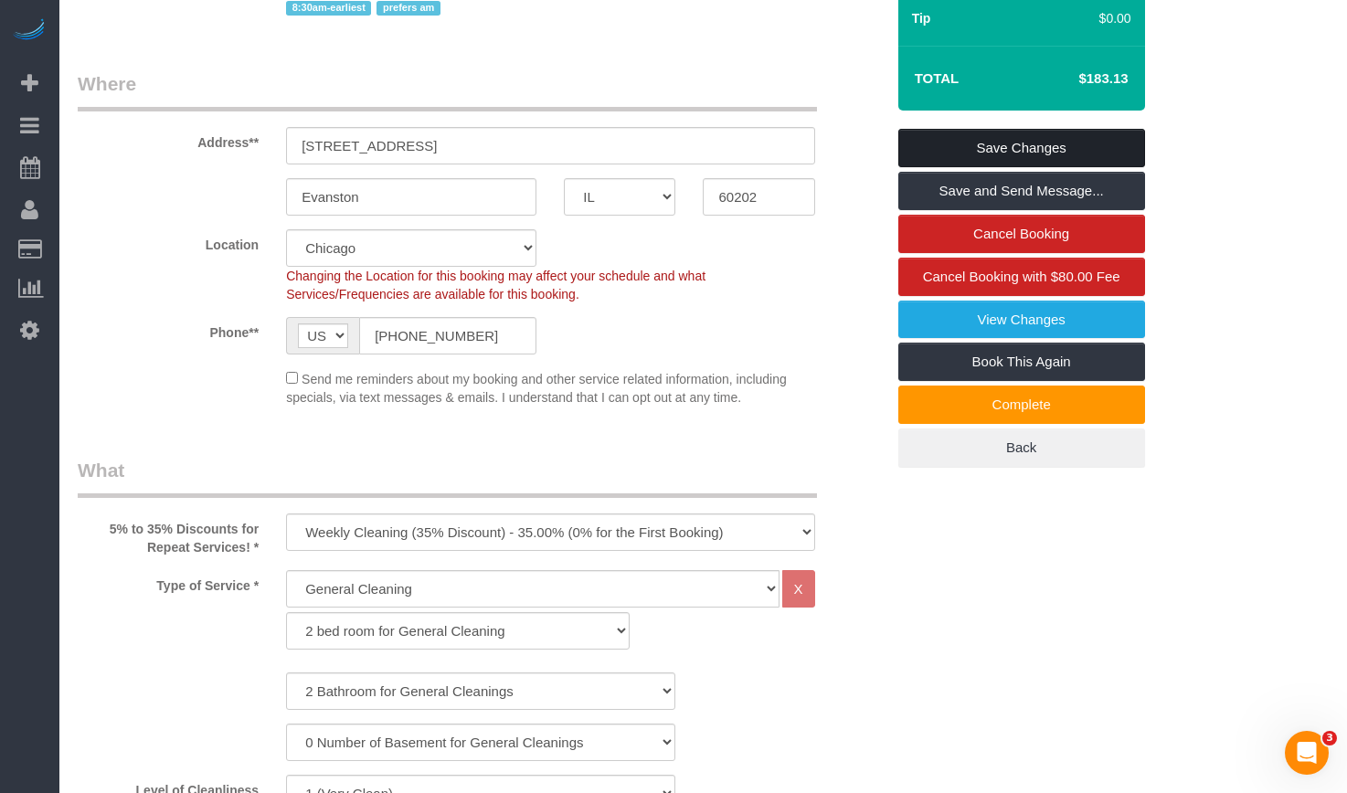
type textarea "[DATE] Parking Charge added: $9.38 = $183.13 [DATE] Parking Charge added: $9.38…"
click at [1023, 138] on link "Save Changes" at bounding box center [1022, 148] width 247 height 38
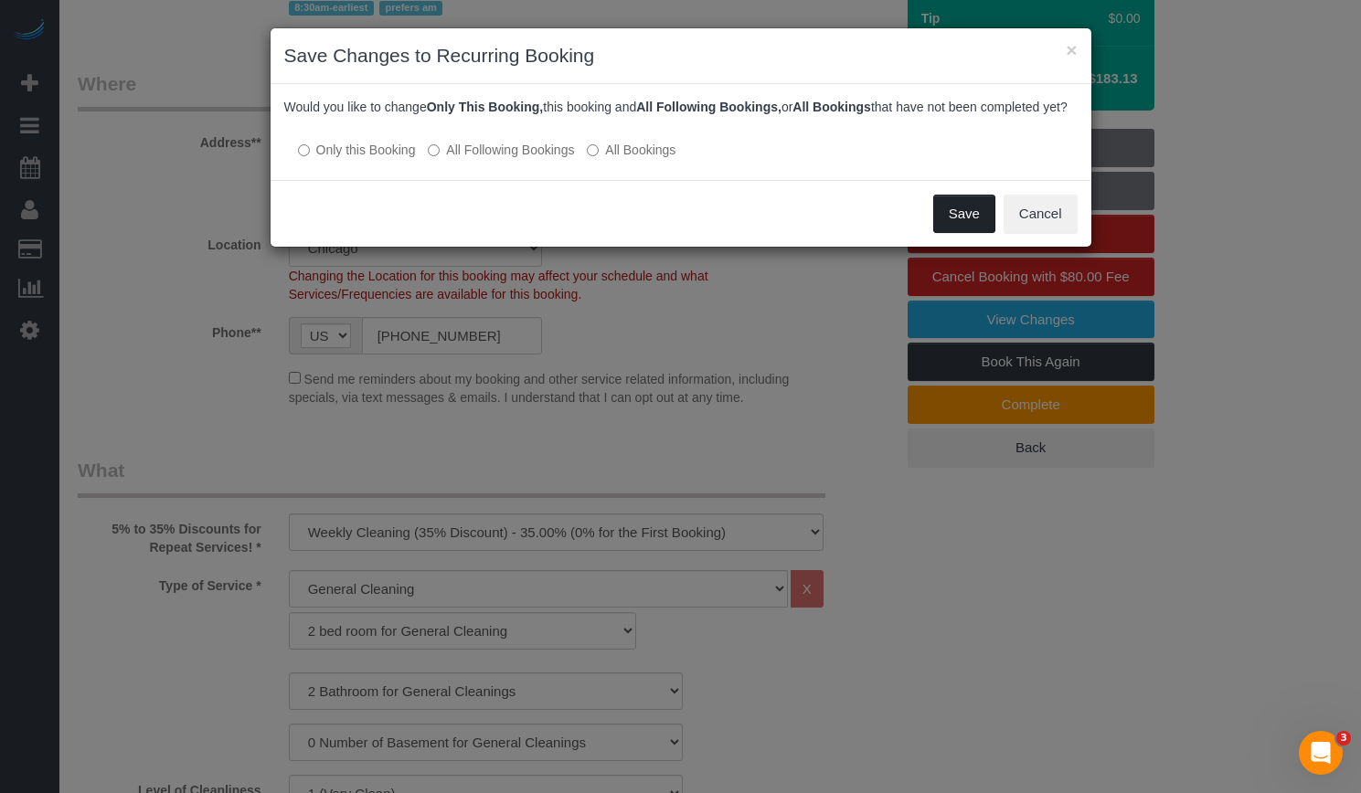
drag, startPoint x: 942, startPoint y: 218, endPoint x: 564, endPoint y: 162, distance: 381.6
click at [576, 160] on div "× Save Changes to Recurring Booking Would you like to change Only This Booking,…" at bounding box center [681, 137] width 823 height 220
click at [622, 159] on label "All Bookings" at bounding box center [631, 150] width 89 height 18
click at [973, 233] on button "Save" at bounding box center [964, 214] width 62 height 38
